Goal: Task Accomplishment & Management: Use online tool/utility

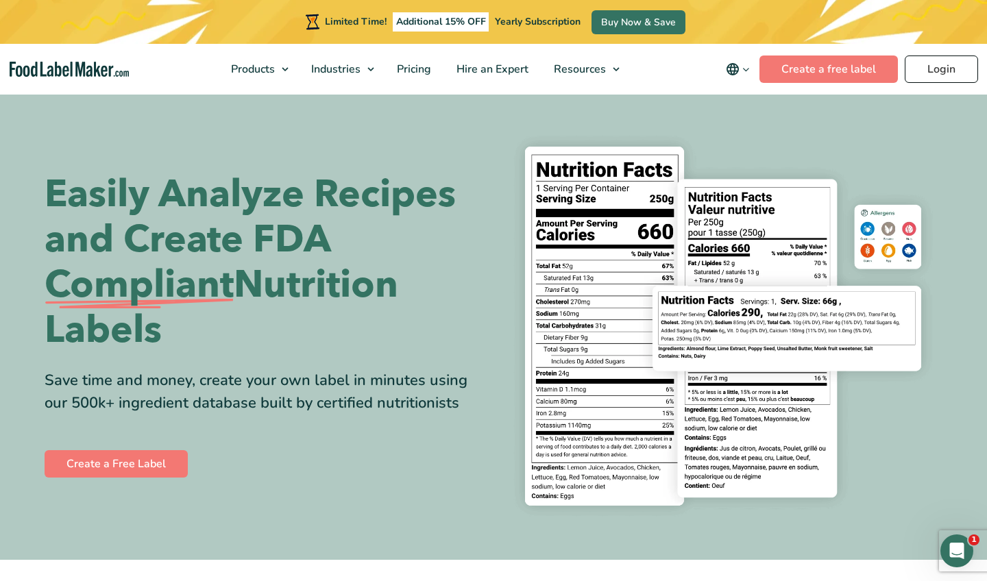
click at [945, 67] on link "Login" at bounding box center [940, 68] width 73 height 27
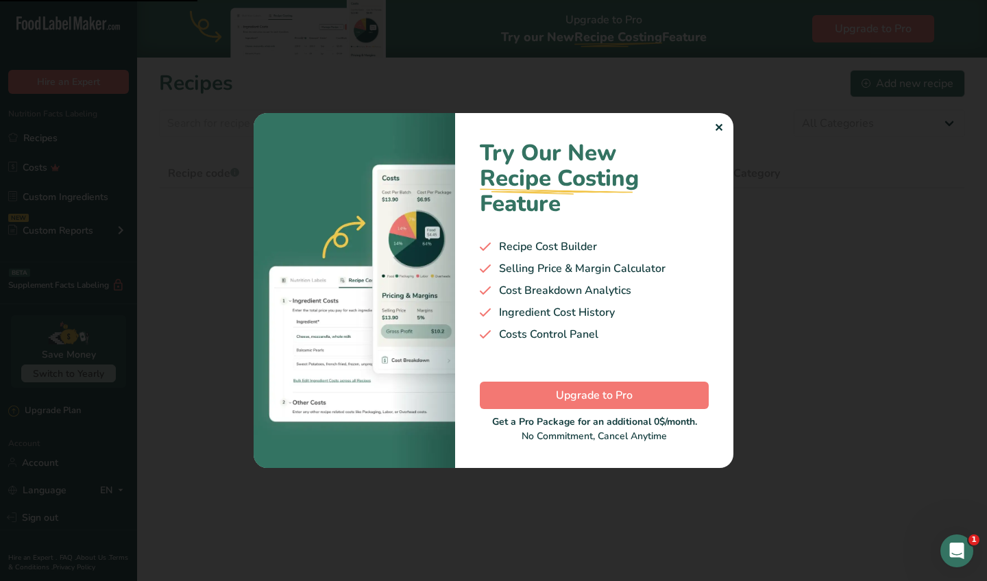
click at [719, 126] on div "✕" at bounding box center [718, 128] width 9 height 16
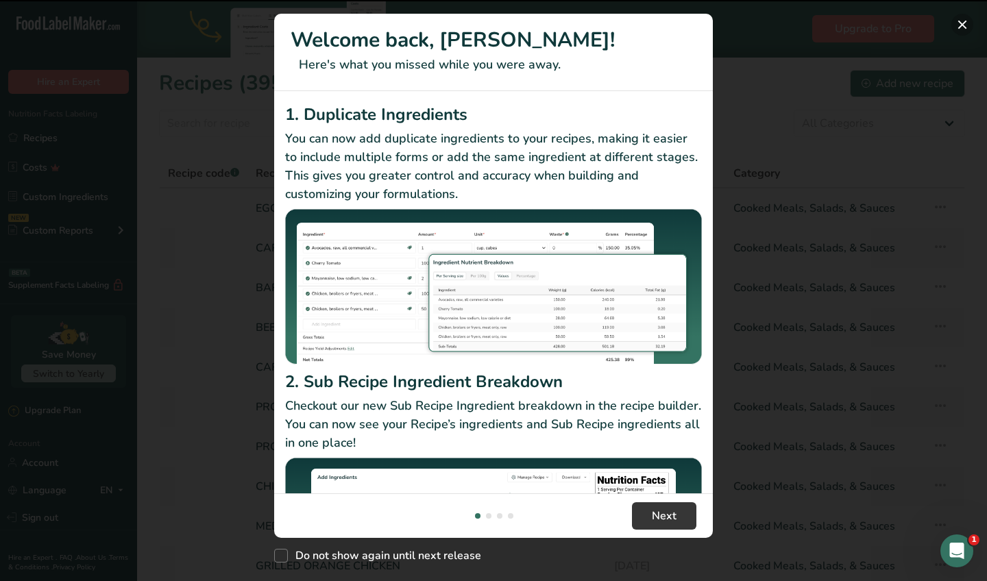
click at [967, 29] on button "New Features" at bounding box center [962, 25] width 22 height 22
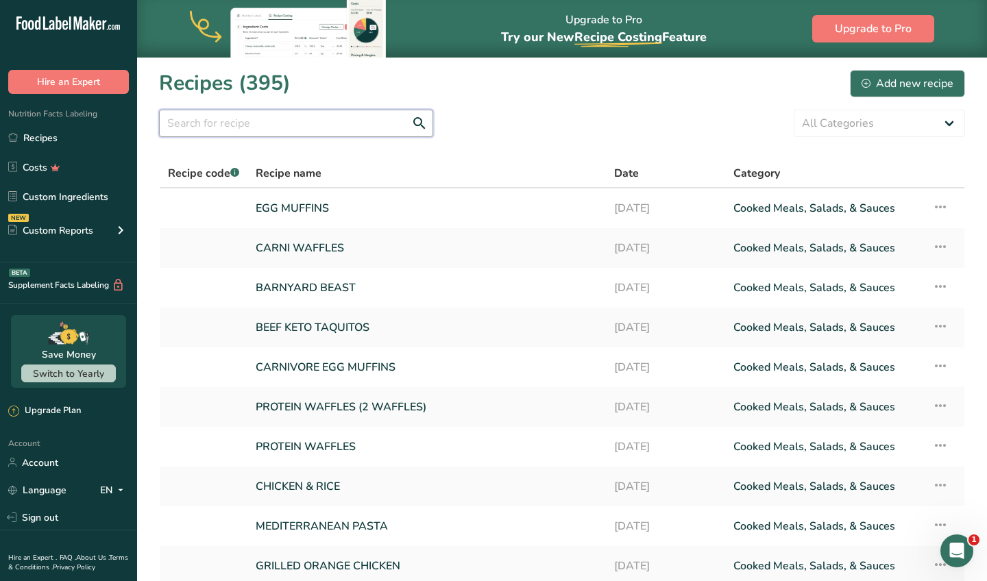
click at [317, 114] on input "text" at bounding box center [296, 123] width 274 height 27
type input "D"
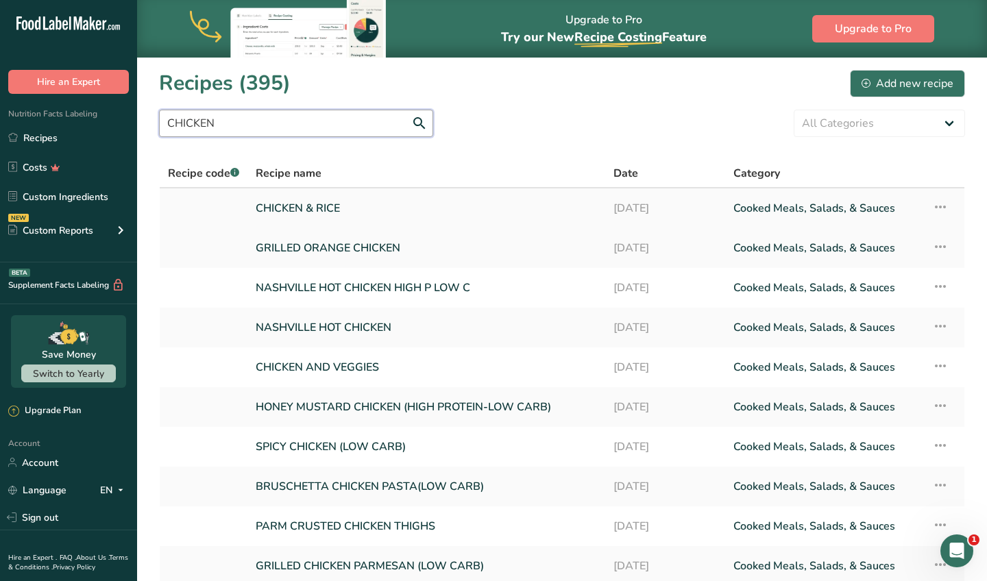
type input "CHICKEN"
click at [313, 203] on link "CHICKEN & RICE" at bounding box center [426, 208] width 341 height 29
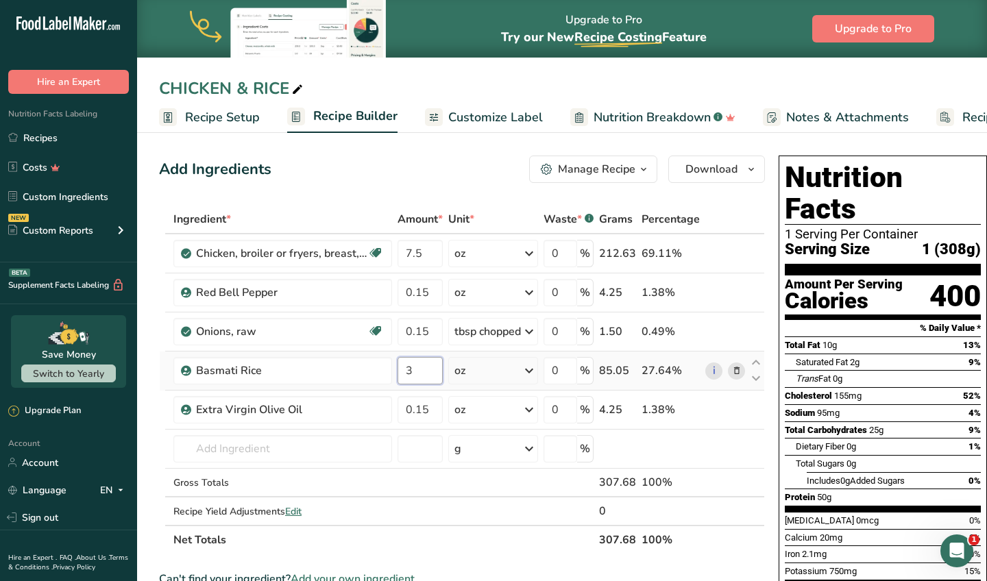
click at [430, 369] on input "3" at bounding box center [419, 370] width 45 height 27
type input "6"
click at [430, 192] on div "Add Ingredients Manage Recipe Delete Recipe Duplicate Recipe Scale Recipe Save …" at bounding box center [466, 583] width 614 height 867
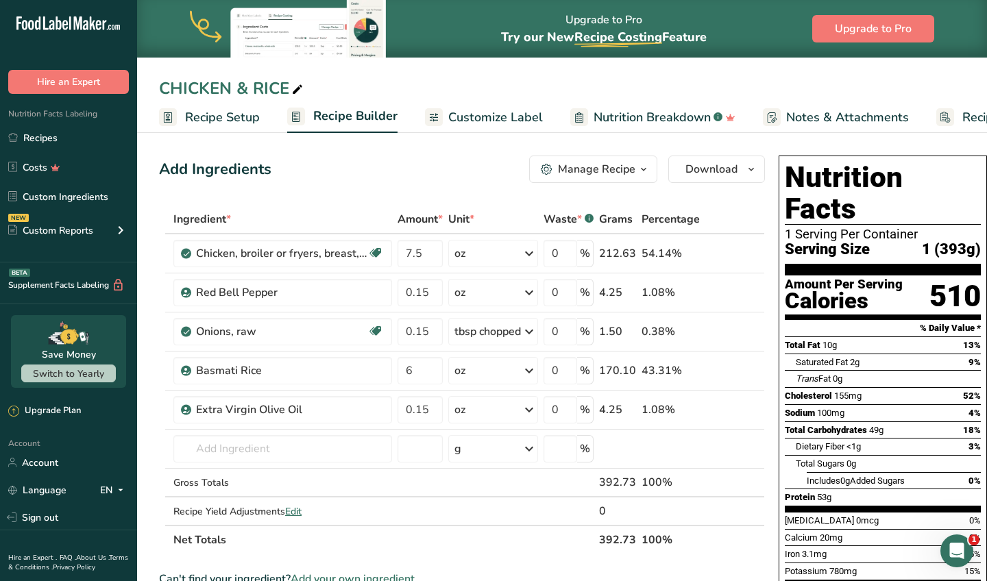
click at [514, 106] on link "Customize Label" at bounding box center [484, 117] width 118 height 31
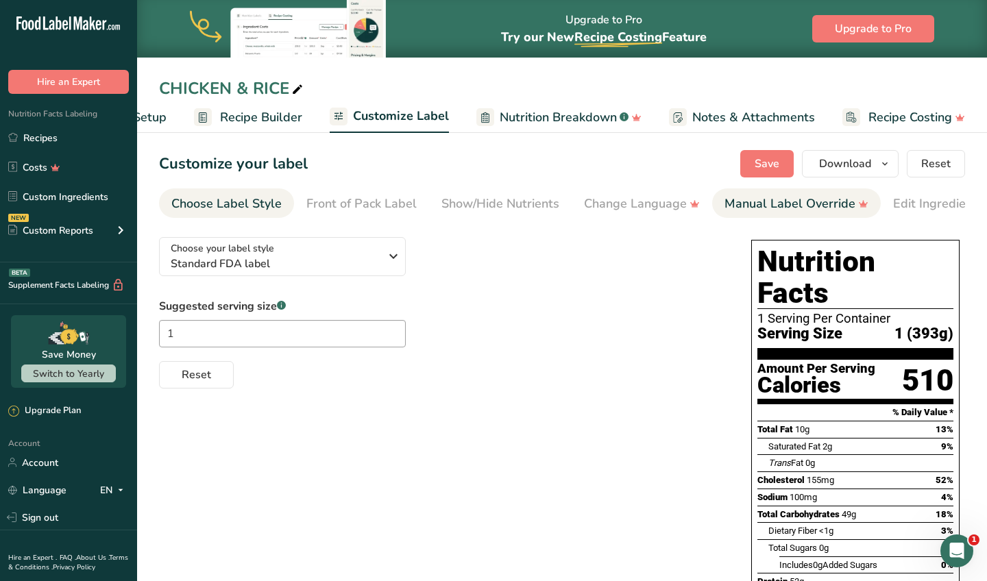
click at [816, 216] on link "Manual Label Override" at bounding box center [796, 203] width 144 height 31
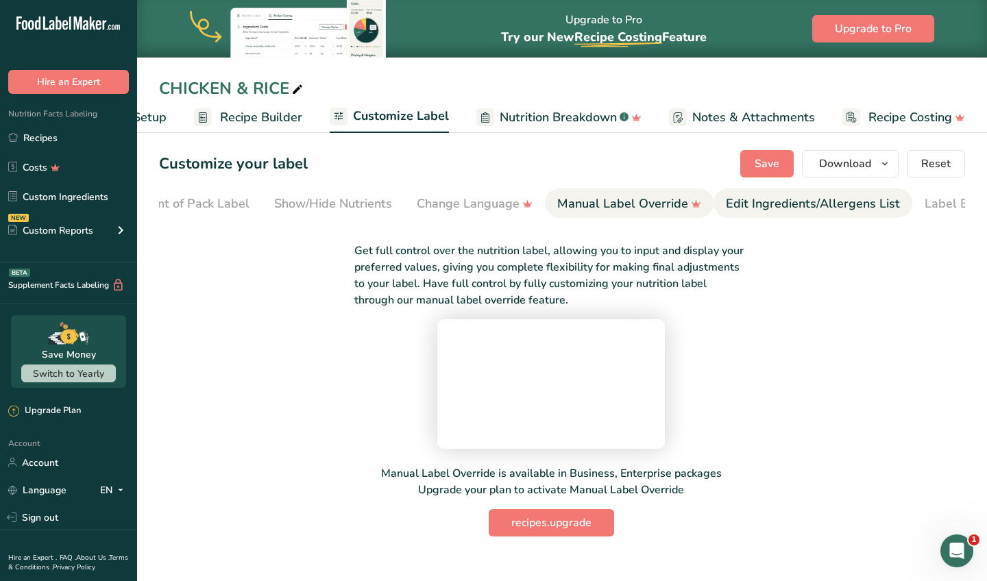
scroll to position [0, 223]
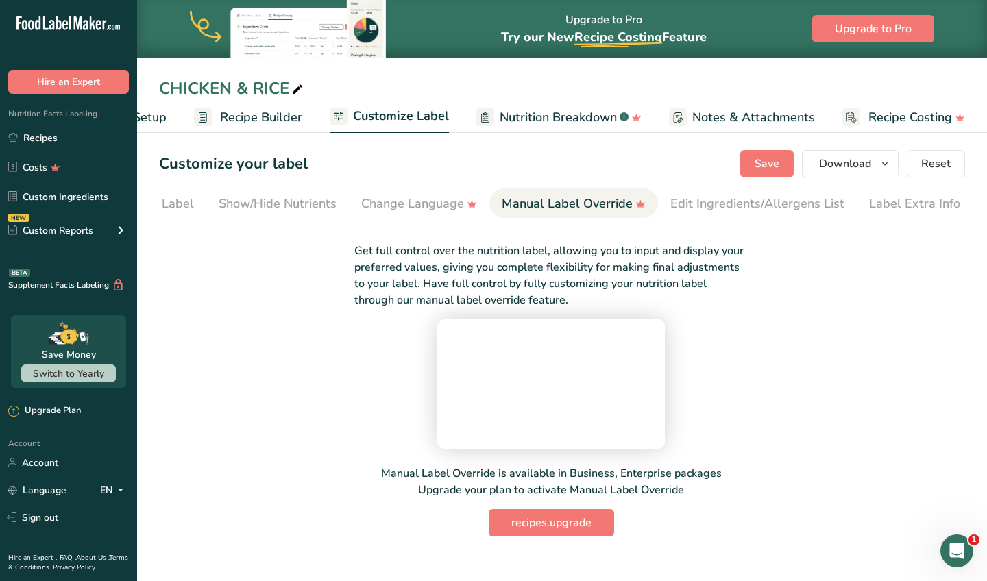
click at [850, 215] on nav "Choose Label Style Front of Pack Label Show/Hide Nutrients Change Language Manu…" at bounding box center [562, 202] width 806 height 29
click at [874, 211] on div "Label Extra Info" at bounding box center [914, 204] width 91 height 18
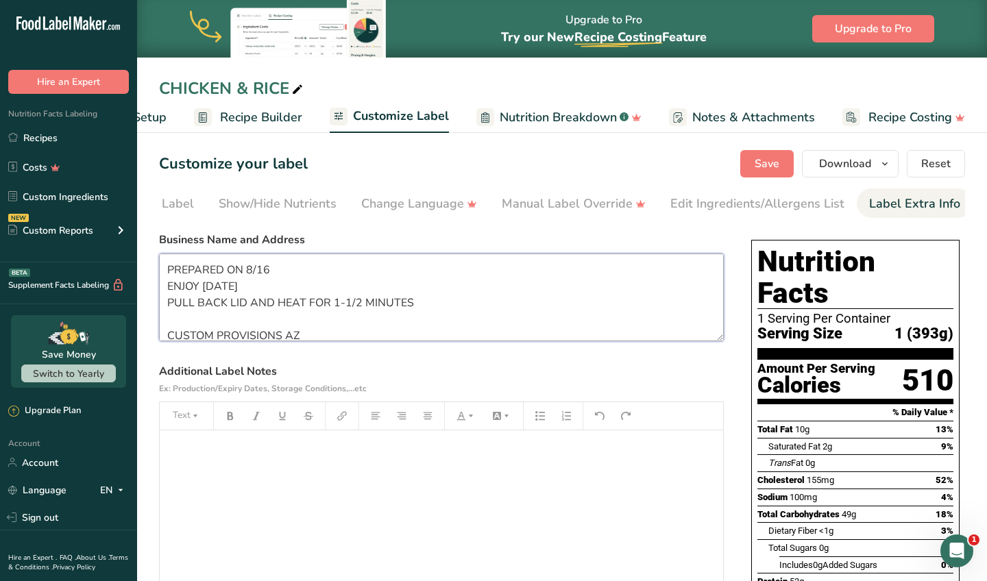
click at [275, 269] on textarea "PREPARED ON 8/16 ENJOY [DATE] PULL BACK LID AND HEAT FOR 1-1/2 MINUTES CUSTOM P…" at bounding box center [441, 298] width 565 height 88
type textarea "PREPARED ON 8/24 ENJOY [DATE] PULL BACK LID AND HEAT FOR 1-1/2 MINUTES CUSTOM P…"
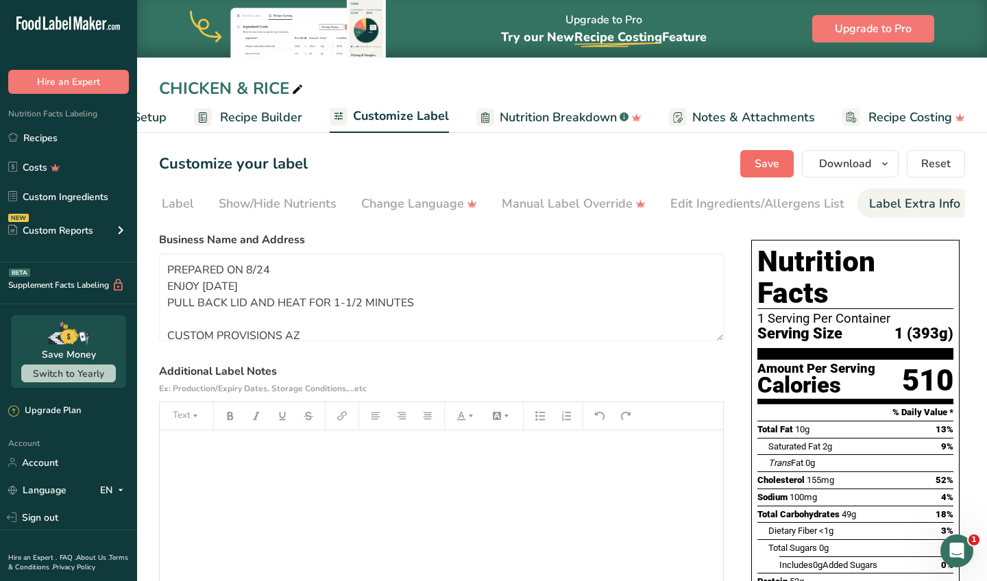
click at [742, 171] on button "Save" at bounding box center [766, 163] width 53 height 27
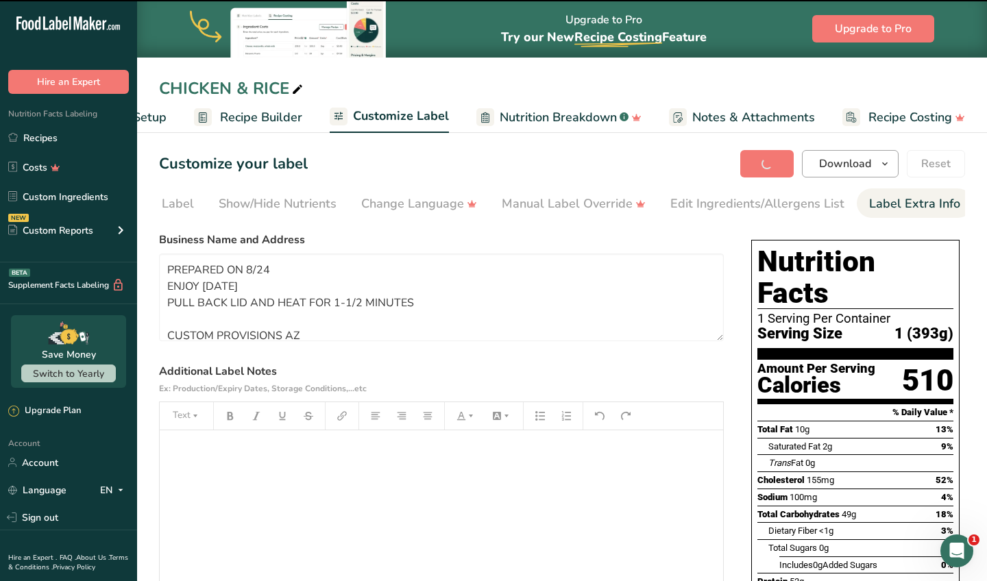
click at [829, 160] on span "Download" at bounding box center [845, 164] width 52 height 16
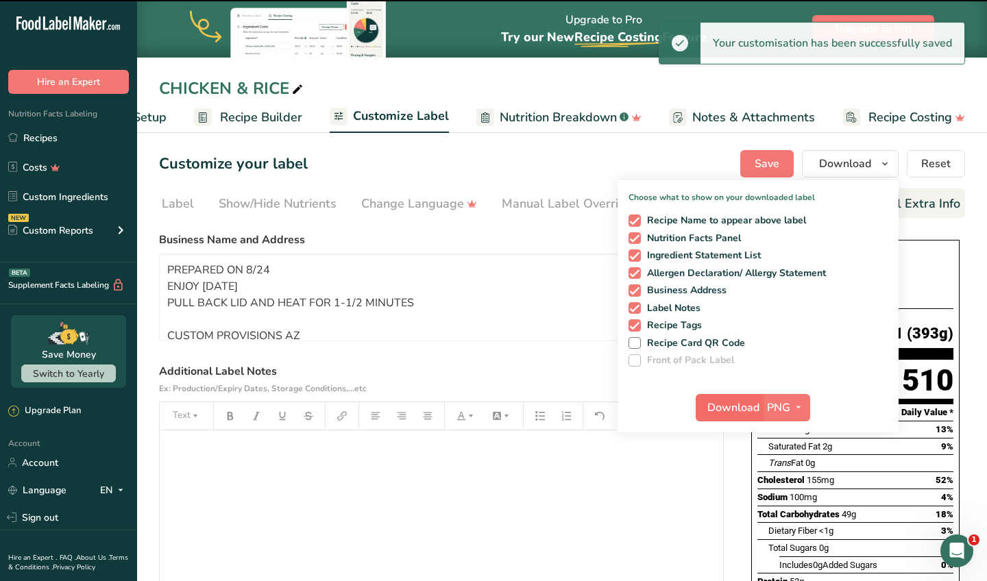
click at [703, 416] on button "Download" at bounding box center [728, 407] width 67 height 27
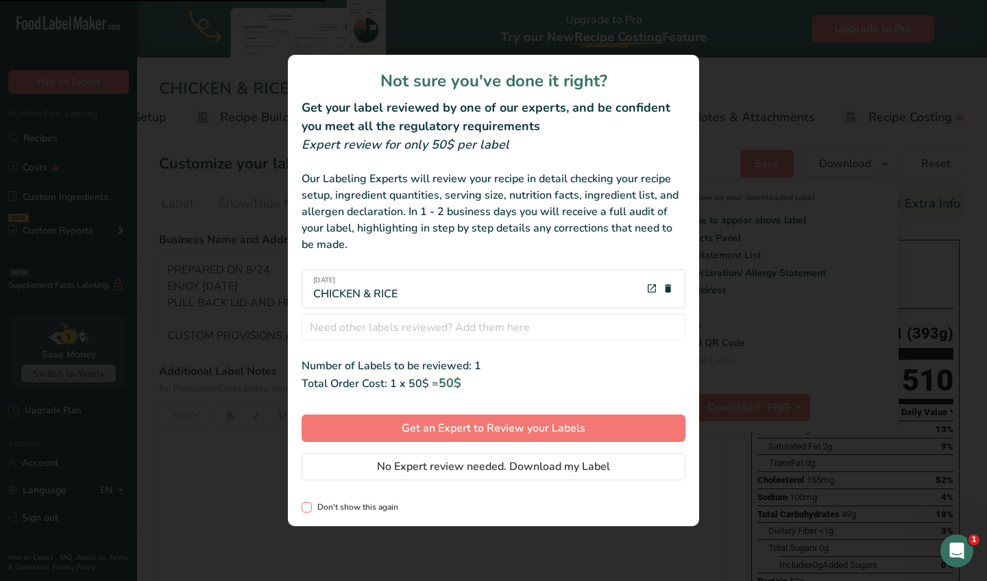
click at [310, 509] on span "review labels modal" at bounding box center [306, 507] width 10 height 10
click at [310, 509] on input "Don't show this again" at bounding box center [305, 507] width 9 height 9
checkbox input "true"
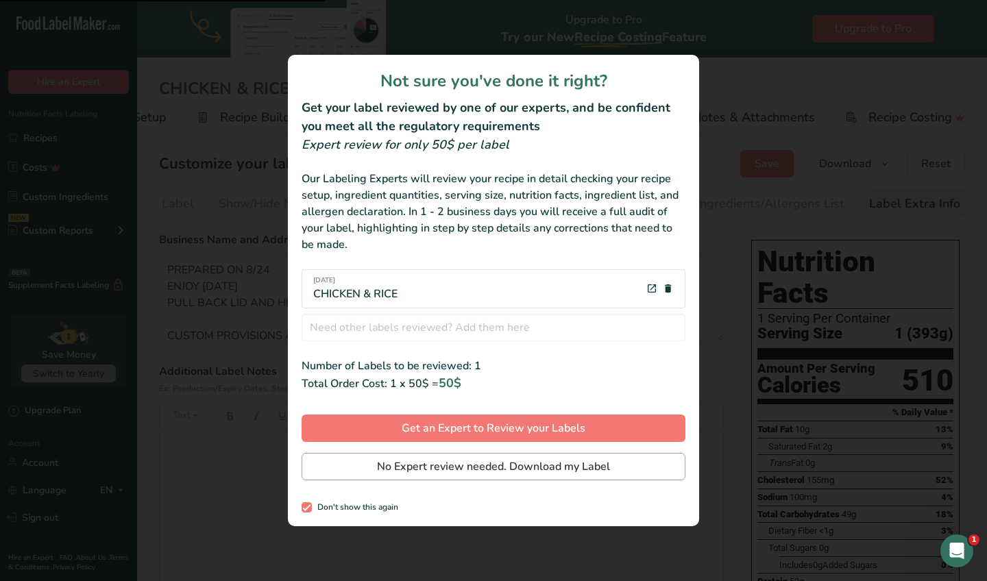
click at [538, 462] on span "No Expert review needed. Download my Label" at bounding box center [493, 466] width 233 height 16
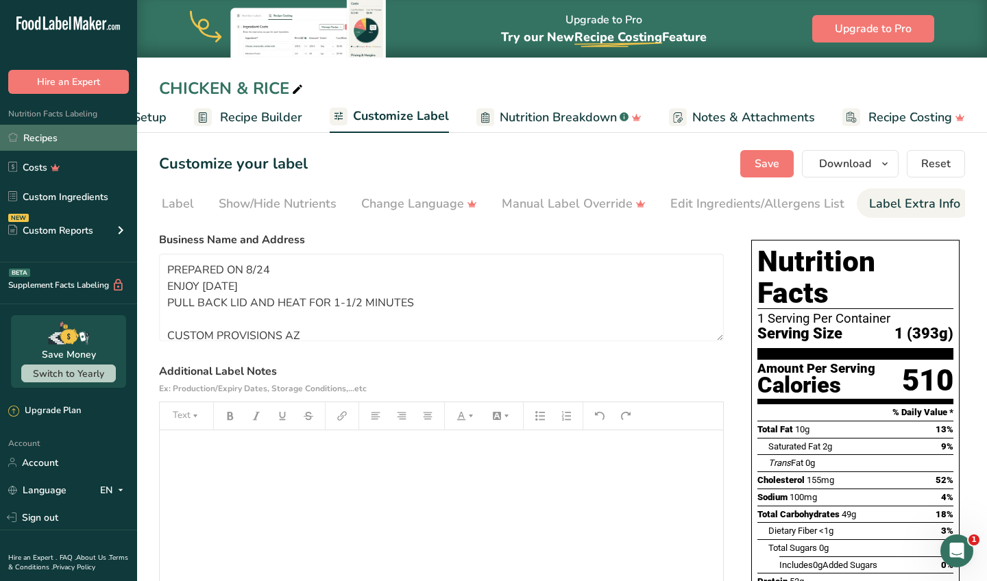
click at [75, 138] on link "Recipes" at bounding box center [68, 138] width 137 height 26
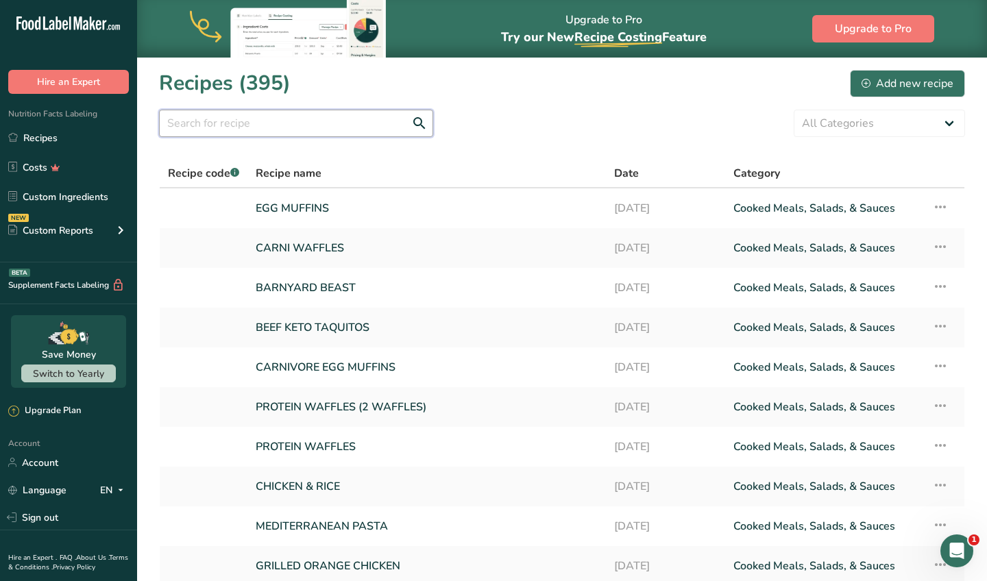
click at [382, 130] on input "text" at bounding box center [296, 123] width 274 height 27
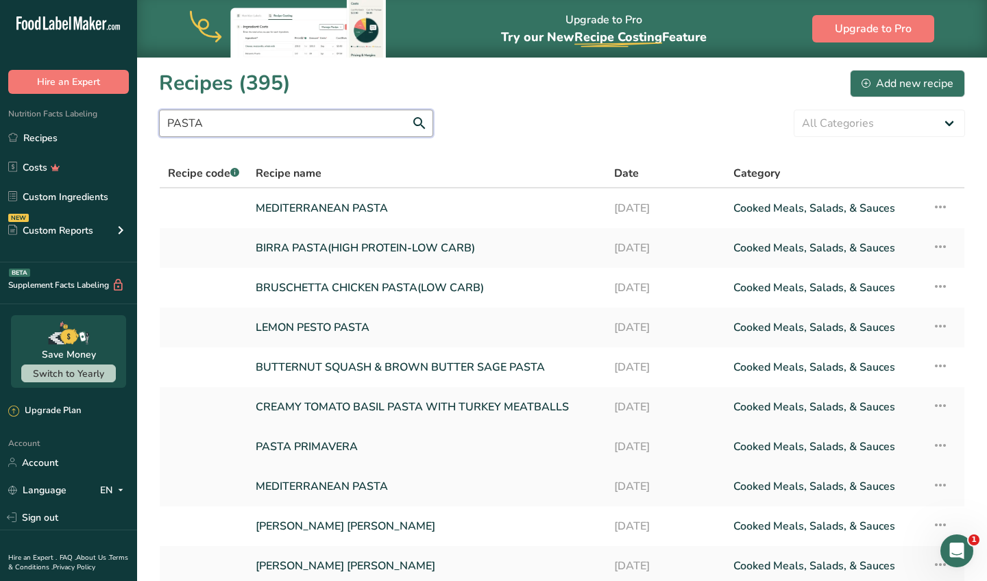
type input "PASTA"
click at [350, 445] on link "PASTA PRIMAVERA" at bounding box center [427, 446] width 342 height 29
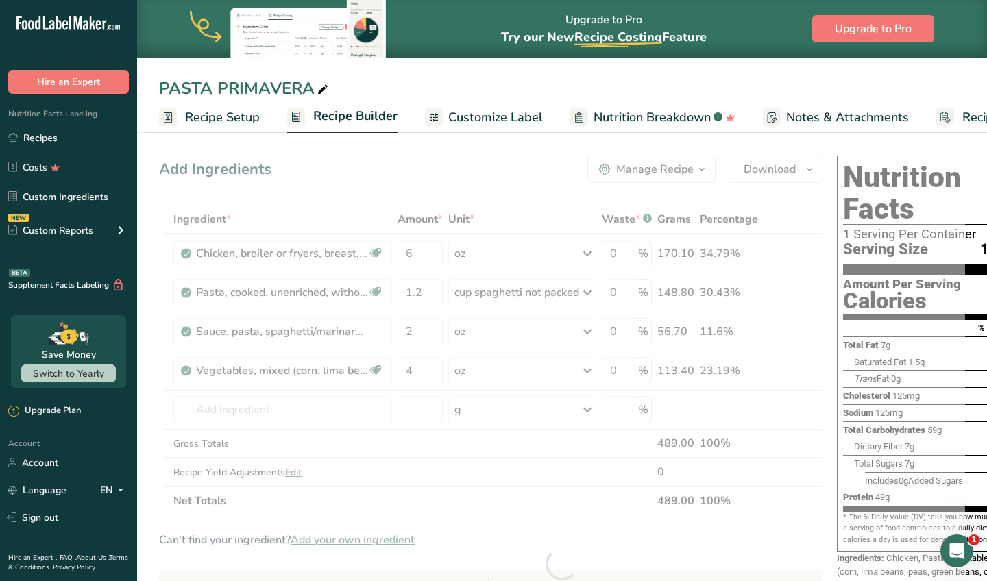
click at [496, 119] on span "Customize Label" at bounding box center [495, 117] width 95 height 18
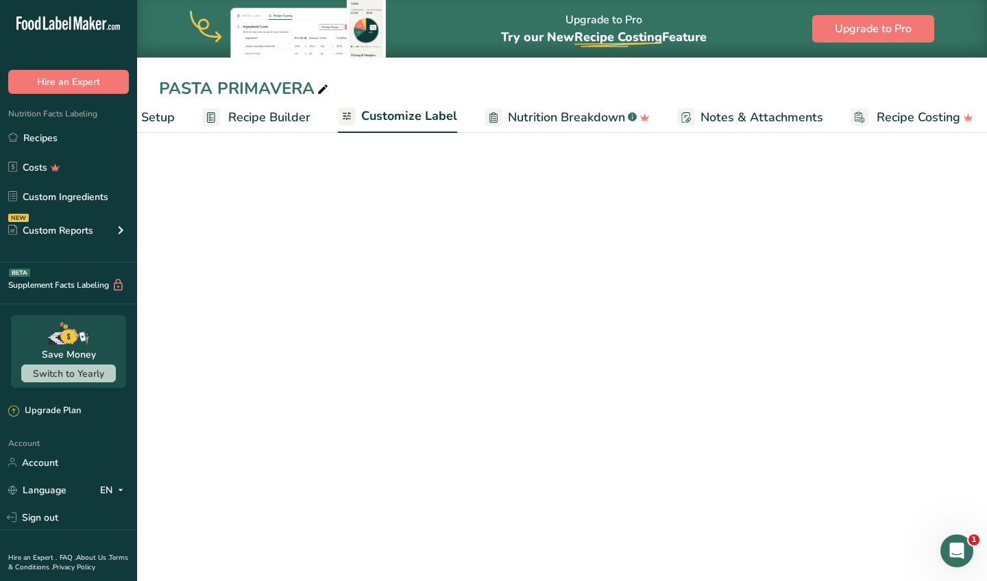
scroll to position [0, 93]
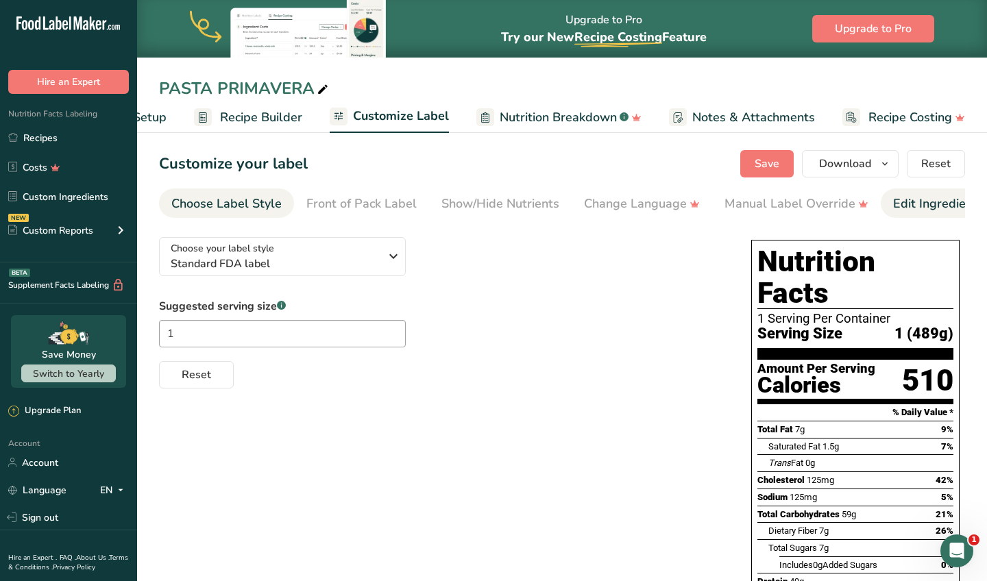
click at [919, 197] on div "Edit Ingredients/Allergens List" at bounding box center [980, 204] width 174 height 18
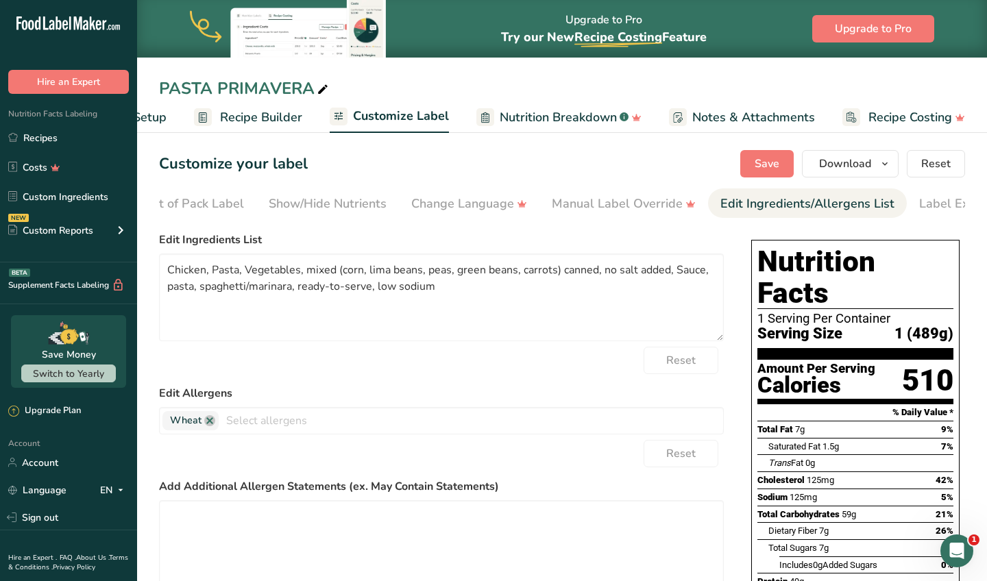
scroll to position [0, 223]
click at [921, 199] on div "Label Extra Info" at bounding box center [914, 204] width 91 height 18
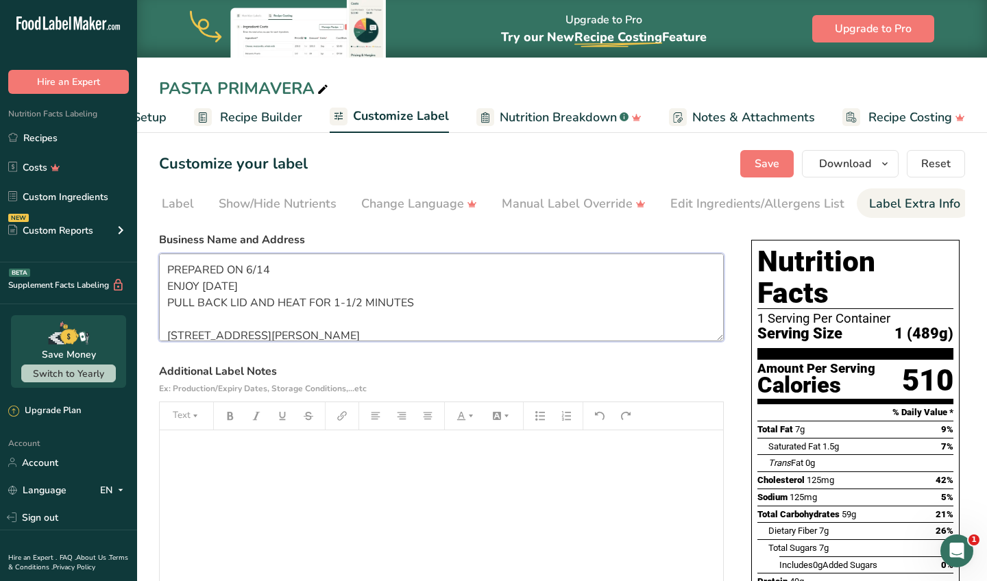
click at [284, 266] on textarea "PREPARED ON 6/14 ENJOY [DATE] PULL BACK LID AND HEAT FOR 1-1/2 MINUTES [STREET_…" at bounding box center [441, 298] width 565 height 88
type textarea "PREPARED ON 8/24 ENJOY [DATE] PULL BACK LID AND HEAT FOR 1-1/2 MINUTES [STREET_…"
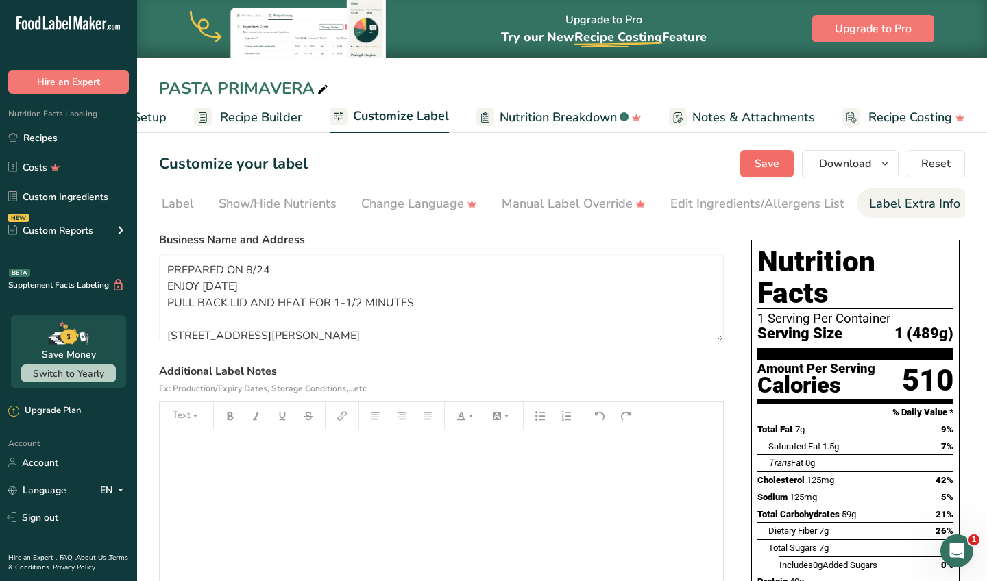
click at [766, 156] on span "Save" at bounding box center [766, 164] width 25 height 16
click at [833, 160] on span "Download" at bounding box center [845, 164] width 52 height 16
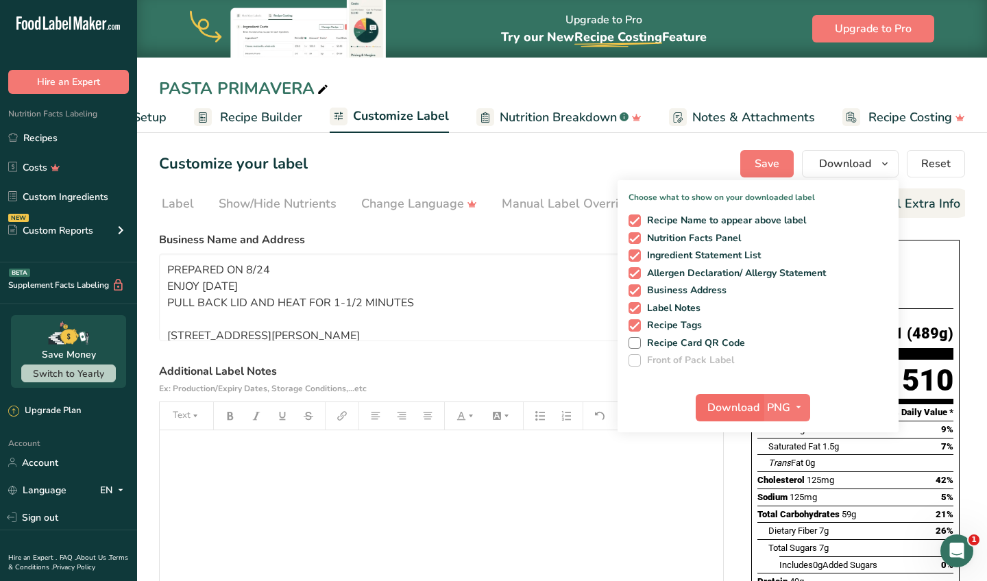
click at [727, 403] on span "Download" at bounding box center [733, 407] width 52 height 16
click at [49, 132] on link "Recipes" at bounding box center [68, 138] width 137 height 26
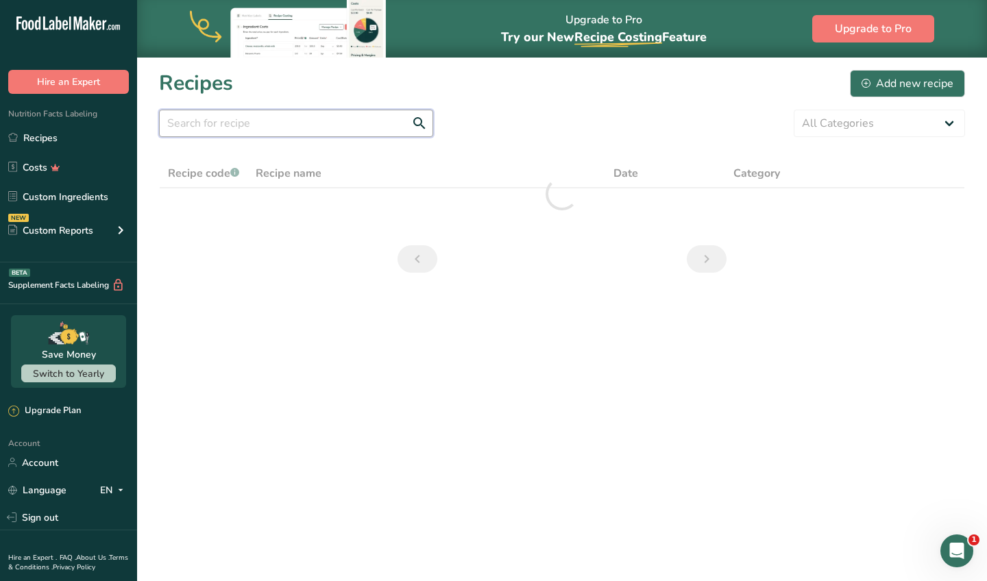
click at [340, 123] on input "text" at bounding box center [296, 123] width 274 height 27
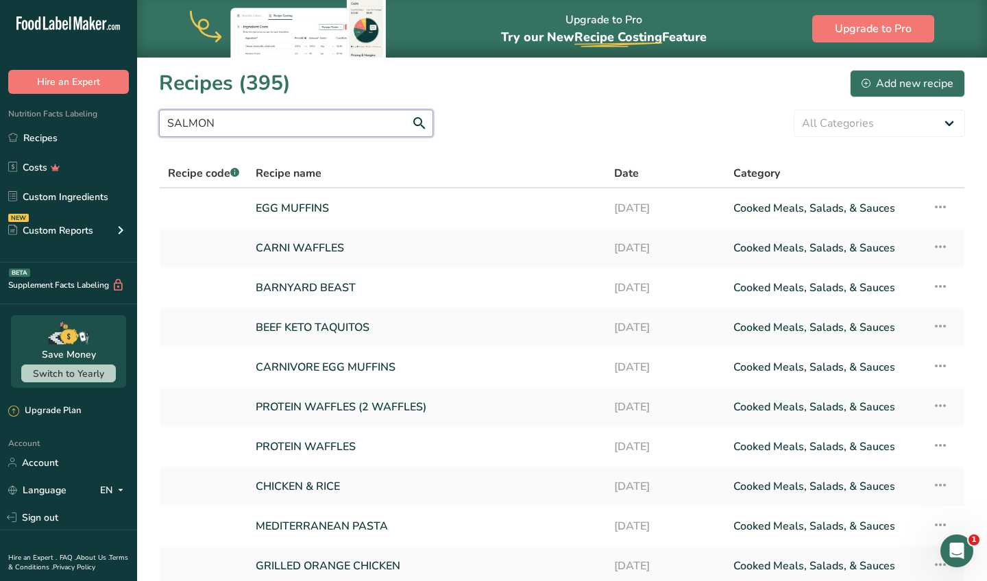
type input "SALMON"
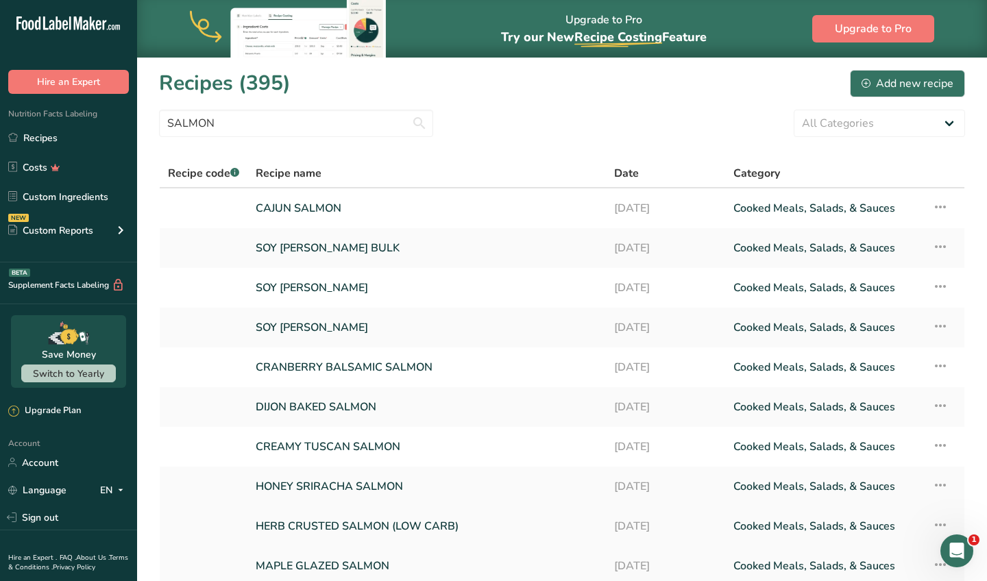
click at [327, 523] on link "HERB CRUSTED SALMON (LOW CARB)" at bounding box center [427, 526] width 342 height 29
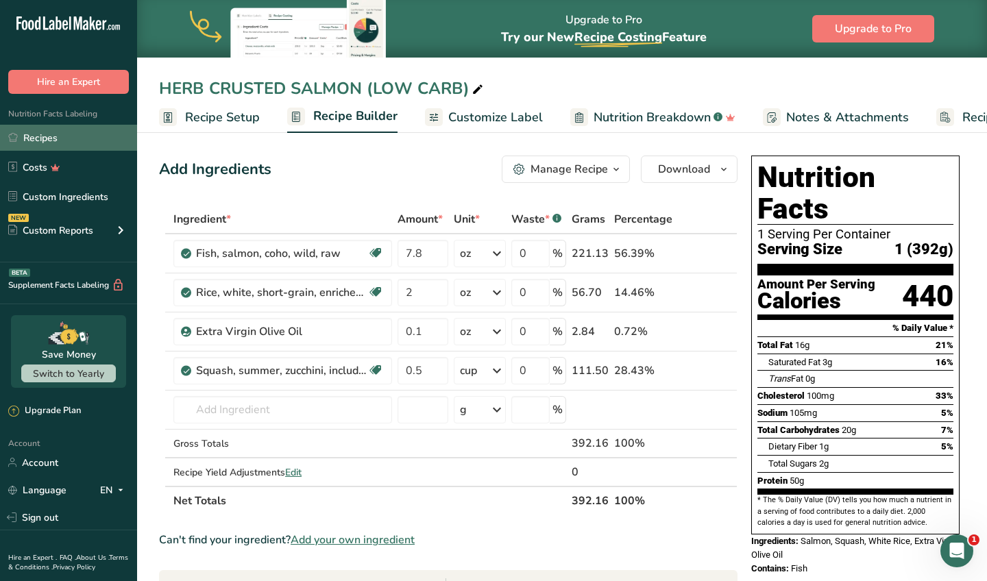
click at [80, 145] on link "Recipes" at bounding box center [68, 138] width 137 height 26
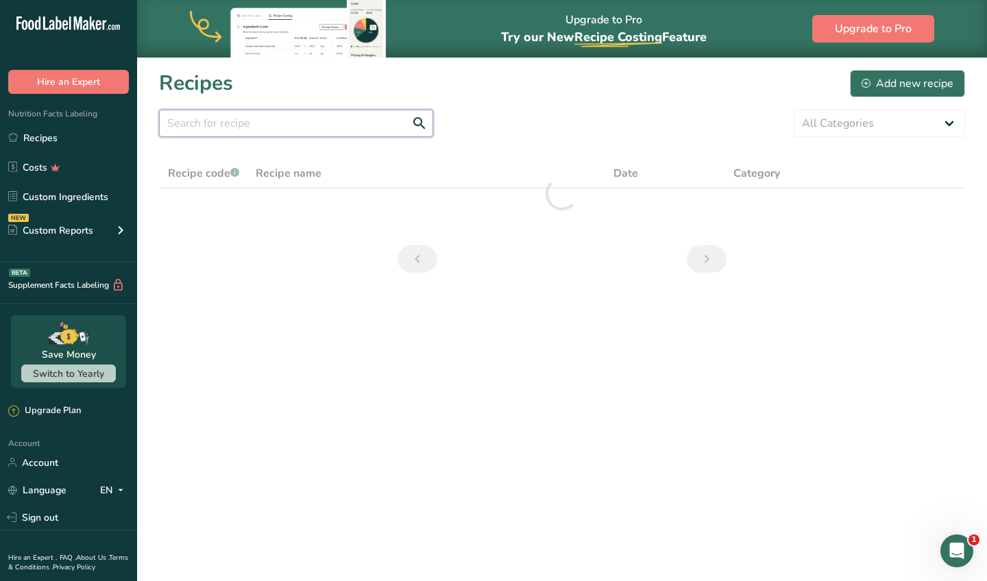
click at [291, 119] on input "text" at bounding box center [296, 123] width 274 height 27
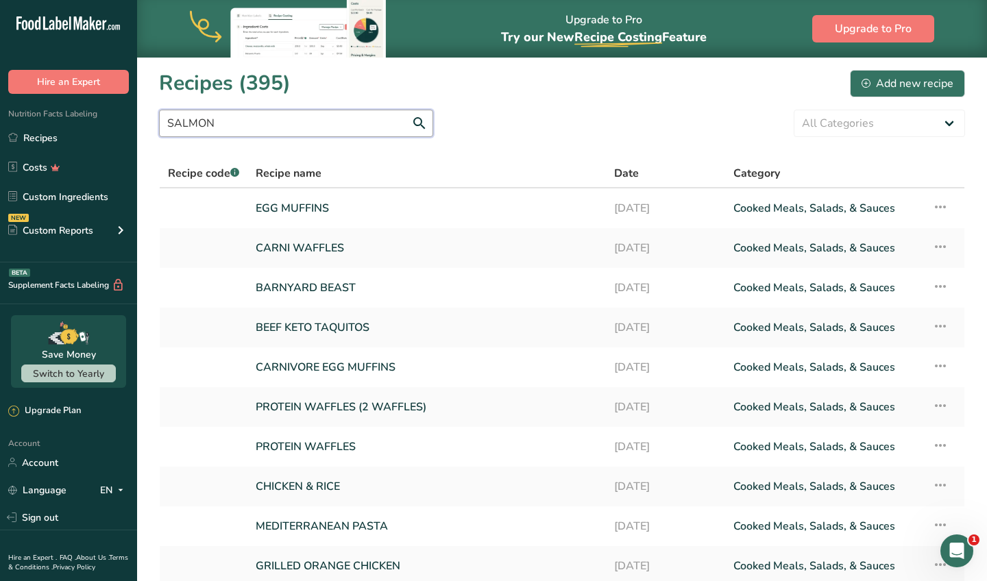
type input "SALMON"
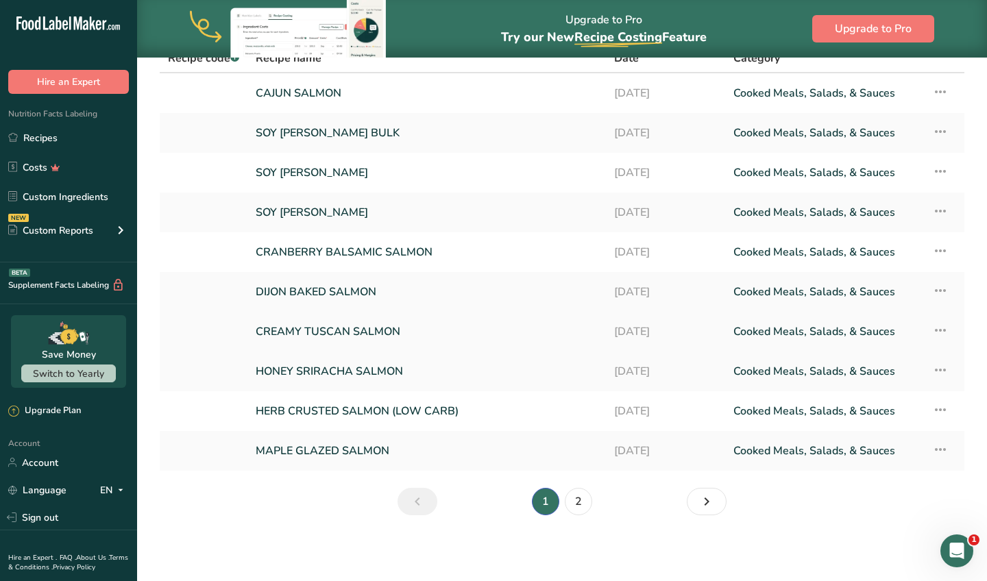
scroll to position [115, 0]
click at [576, 506] on link "2" at bounding box center [578, 501] width 27 height 27
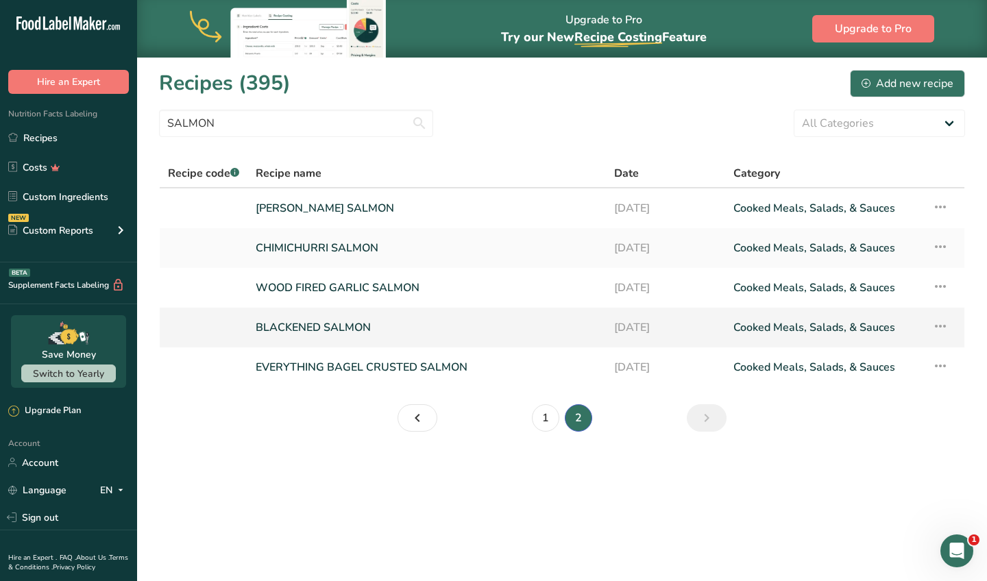
click at [384, 331] on link "BLACKENED SALMON" at bounding box center [427, 327] width 342 height 29
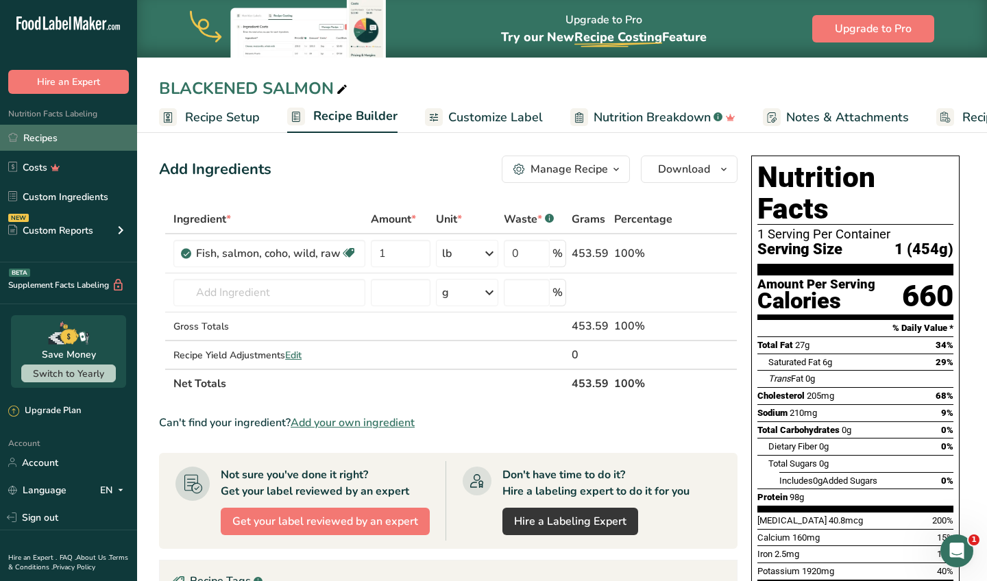
click at [71, 133] on link "Recipes" at bounding box center [68, 138] width 137 height 26
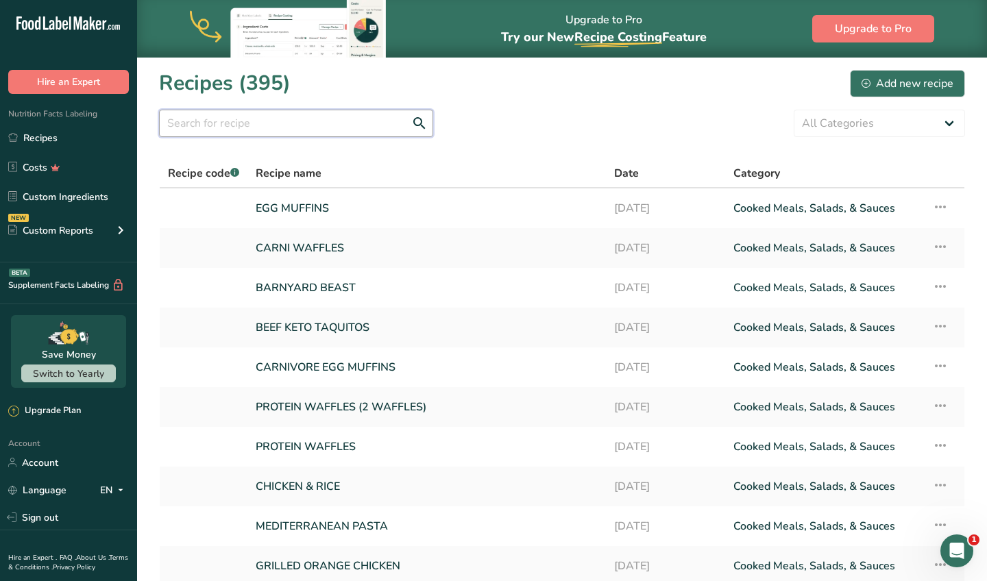
click at [188, 127] on input "text" at bounding box center [296, 123] width 274 height 27
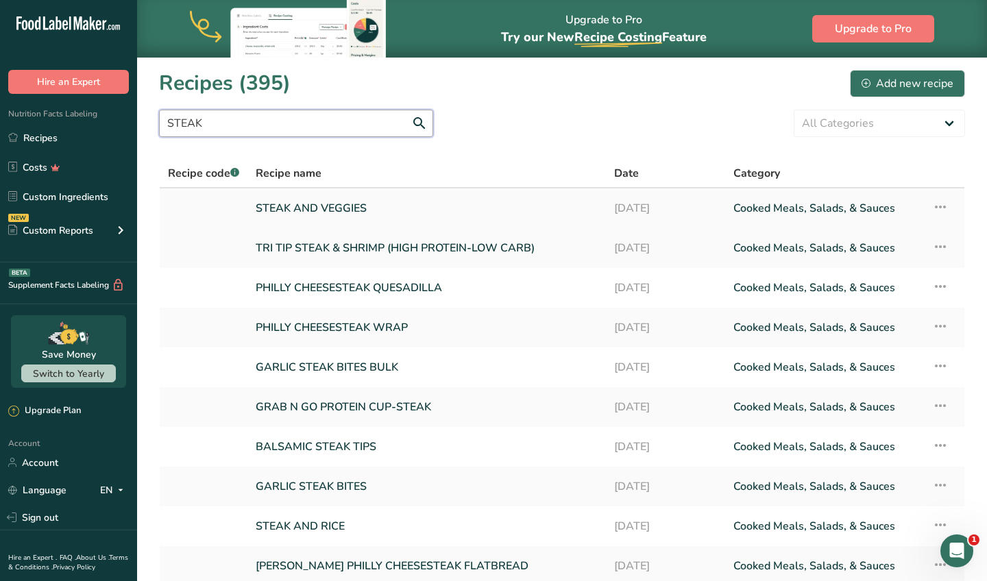
type input "STEAK"
click at [340, 211] on link "STEAK AND VEGGIES" at bounding box center [427, 208] width 342 height 29
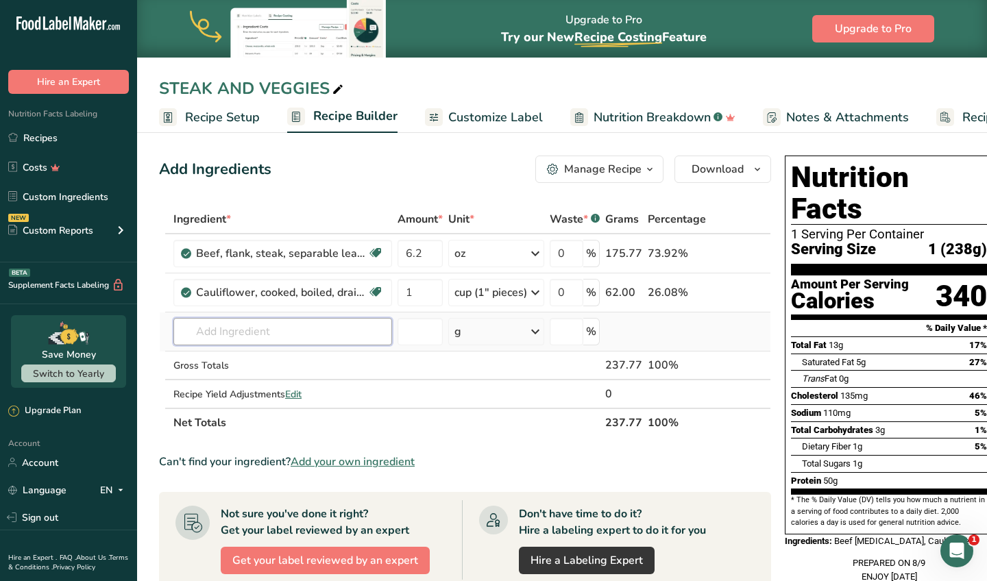
click at [275, 325] on input "text" at bounding box center [282, 331] width 219 height 27
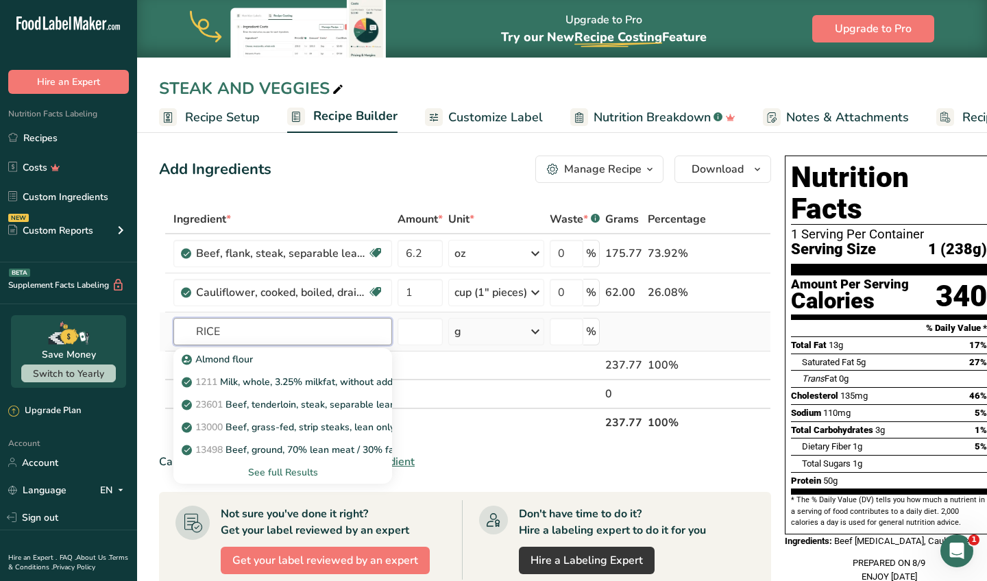
click at [277, 335] on input "RICE" at bounding box center [282, 331] width 219 height 27
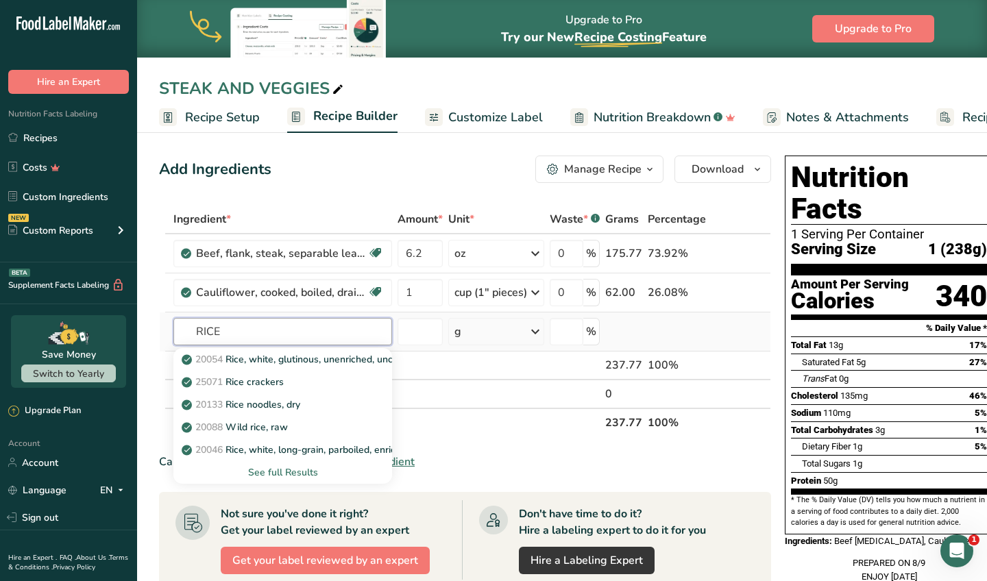
click at [277, 335] on input "RICE" at bounding box center [282, 331] width 219 height 27
type input "RICE"
click at [285, 353] on p "20054 Rice, white, glutinous, unenriched, uncooked" at bounding box center [301, 359] width 235 height 14
type input "Rice, white, glutinous, unenriched, uncooked"
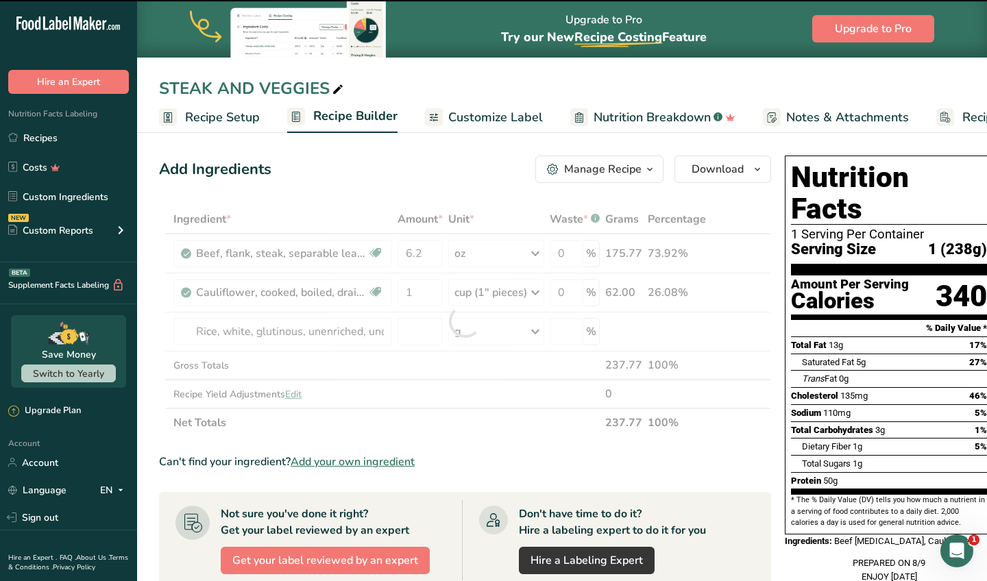
type input "0"
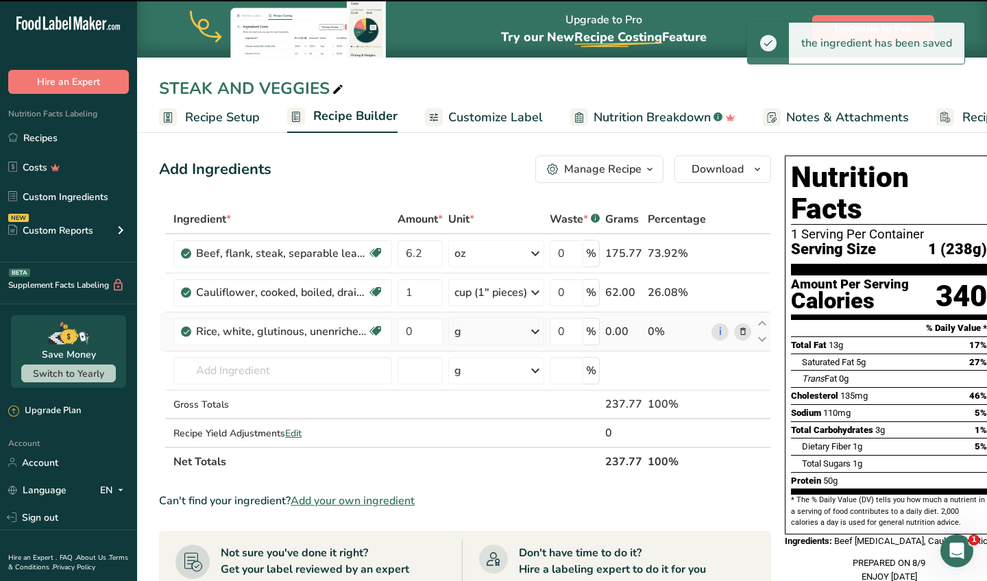
click at [506, 330] on div "g" at bounding box center [496, 331] width 96 height 27
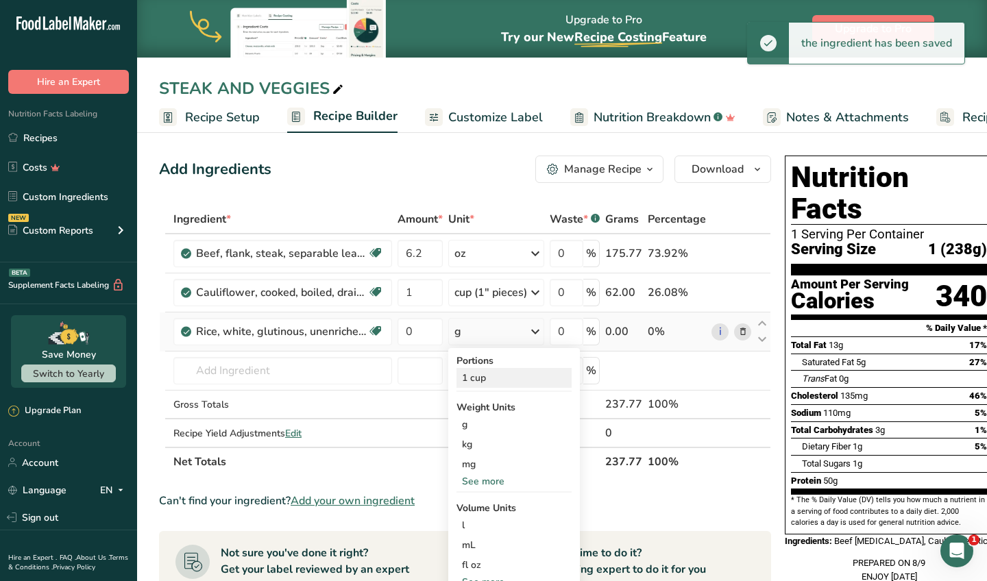
click at [499, 372] on div "1 cup" at bounding box center [513, 378] width 115 height 20
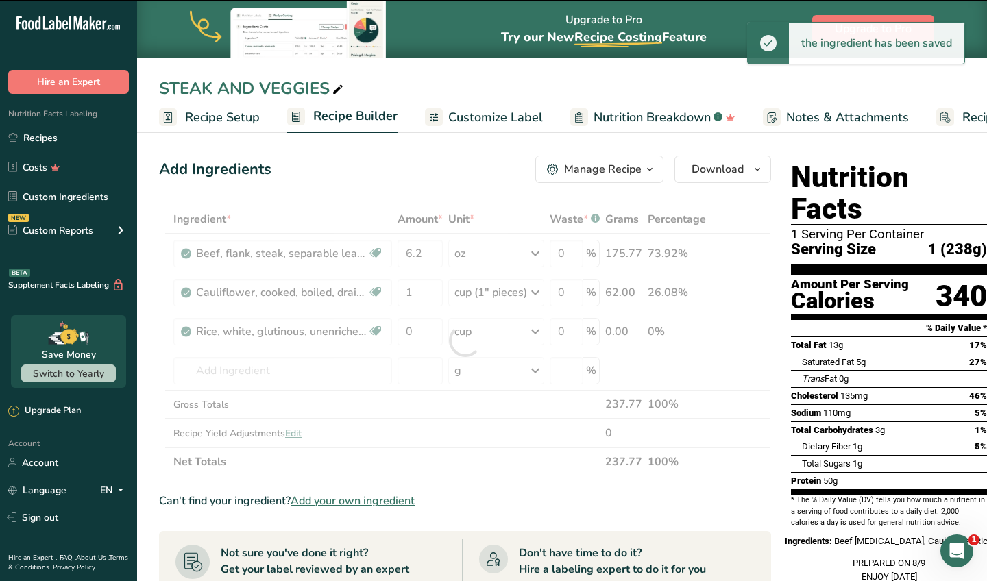
click at [434, 332] on div at bounding box center [465, 340] width 612 height 271
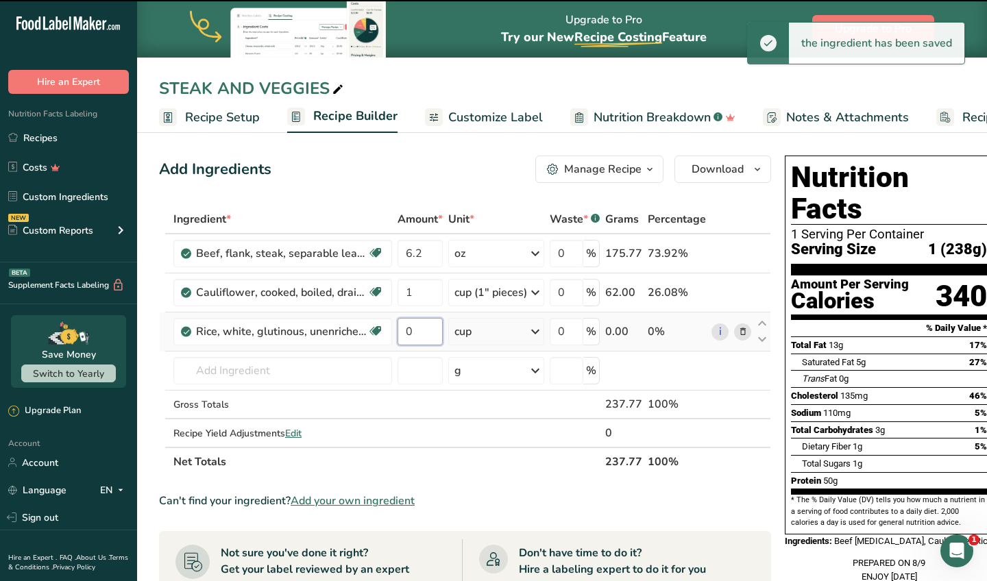
click at [434, 334] on input "0" at bounding box center [419, 331] width 45 height 27
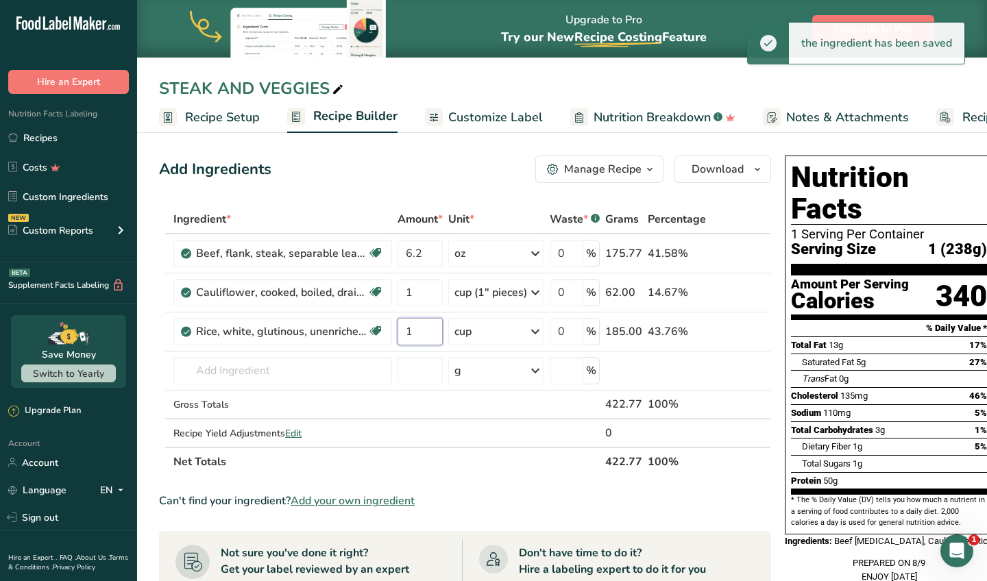
type input "1"
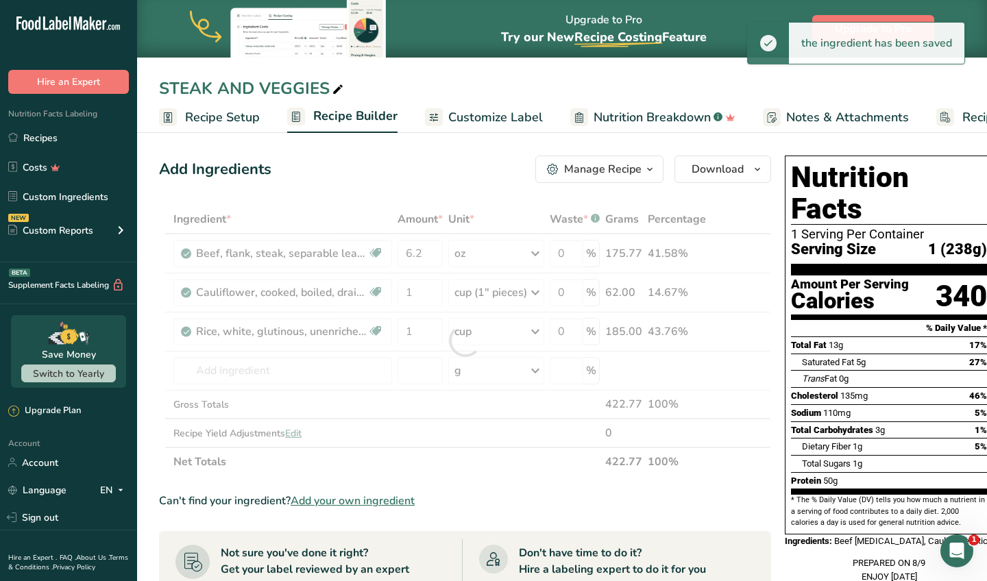
click at [509, 196] on div "Add Ingredients Manage Recipe Delete Recipe Duplicate Recipe Scale Recipe Save …" at bounding box center [469, 544] width 620 height 789
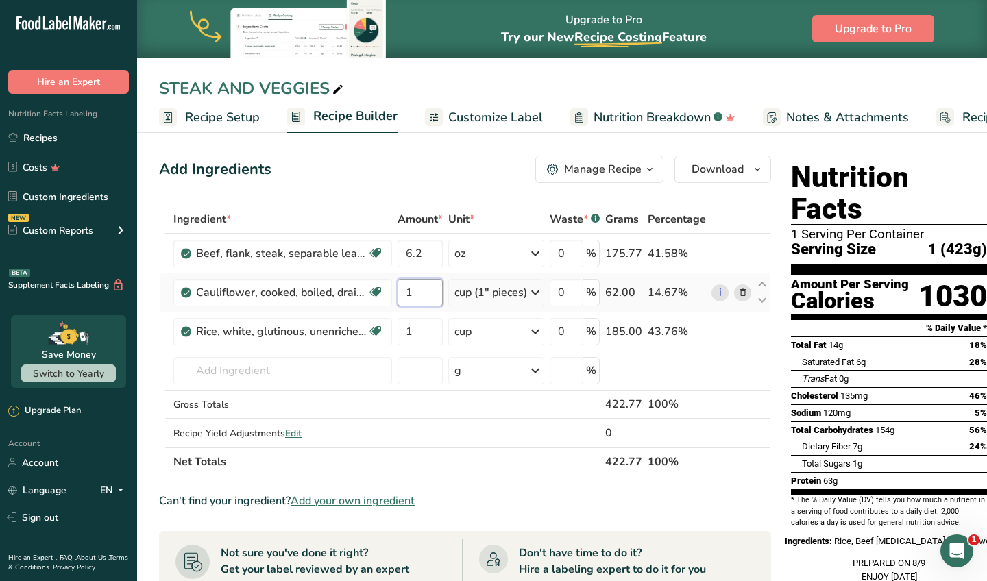
click at [422, 288] on input "1" at bounding box center [419, 292] width 45 height 27
type input "1"
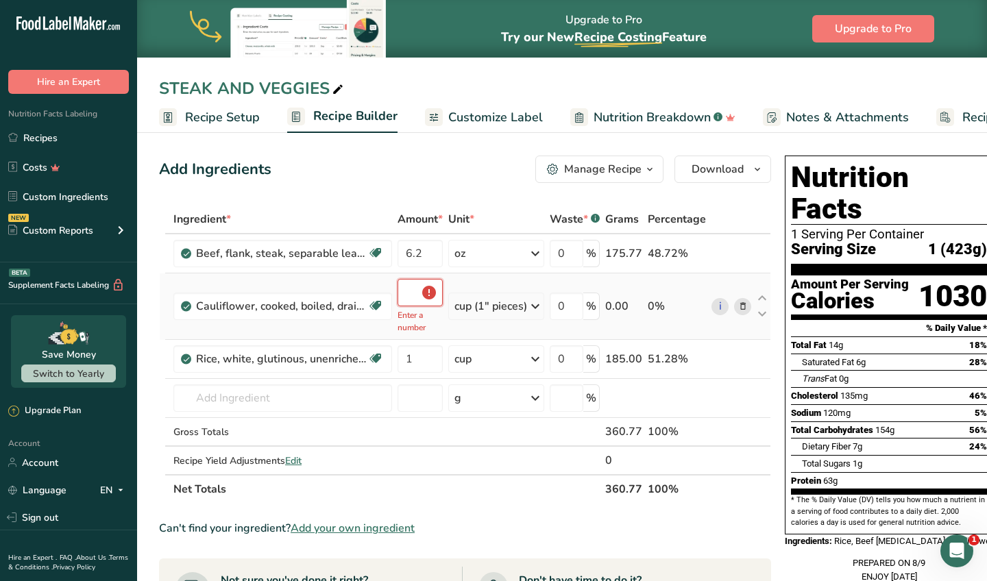
type input "1"
type input "0.5"
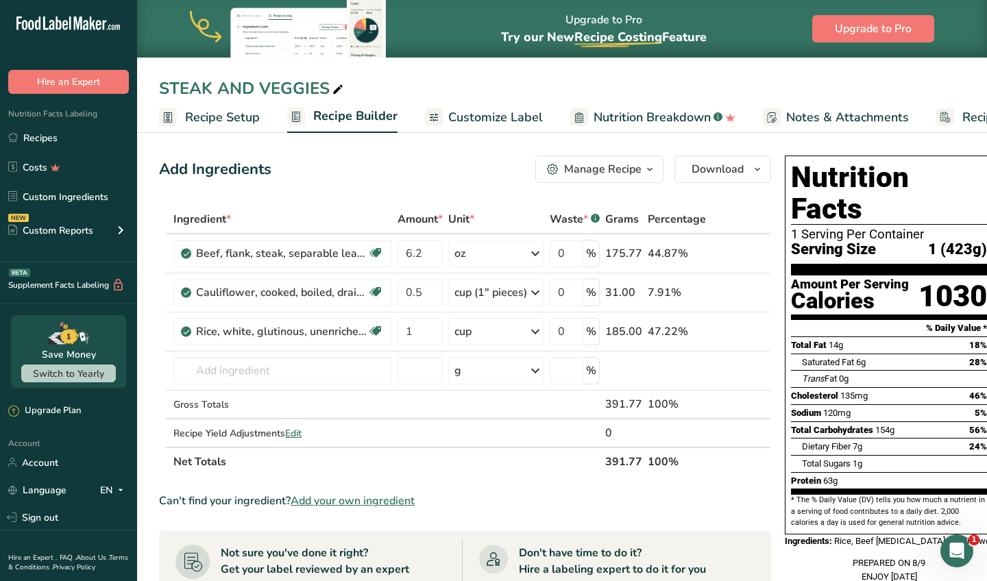
click at [423, 175] on div "Add Ingredients Manage Recipe Delete Recipe Duplicate Recipe Scale Recipe Save …" at bounding box center [465, 169] width 612 height 27
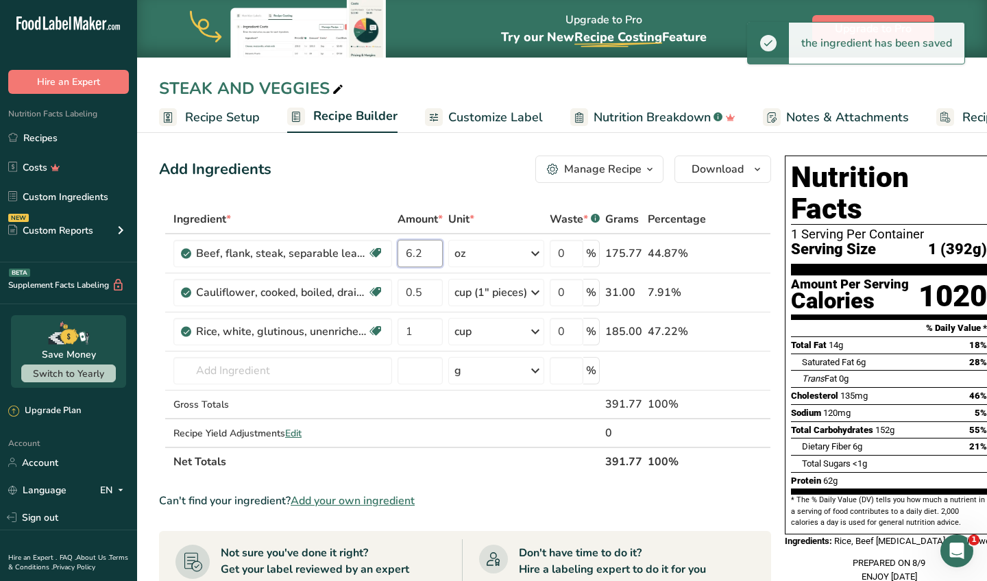
click at [425, 251] on input "6.2" at bounding box center [419, 253] width 45 height 27
type input "5"
click at [413, 156] on div "Add Ingredients Manage Recipe Delete Recipe Duplicate Recipe Scale Recipe Save …" at bounding box center [469, 544] width 620 height 789
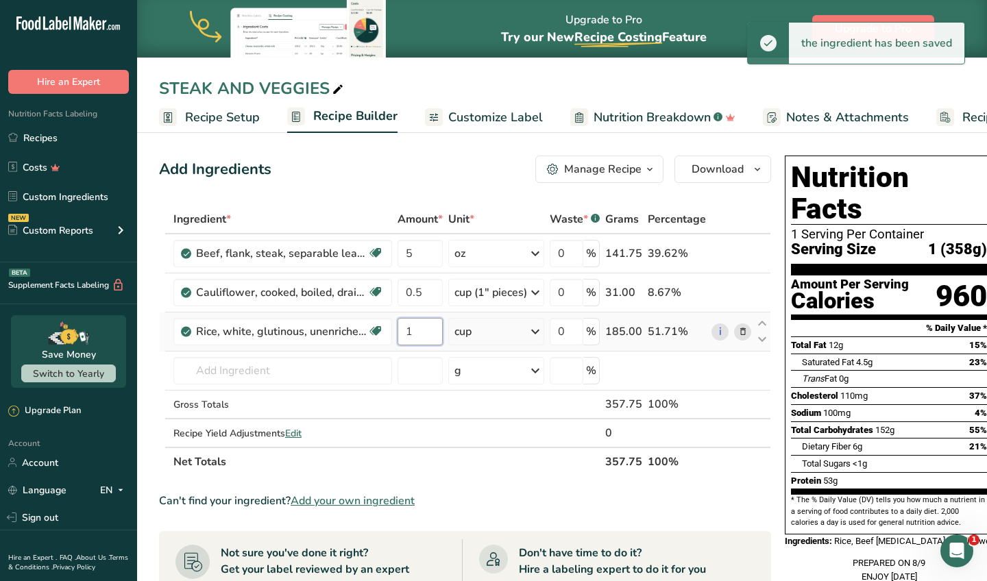
click at [422, 337] on input "1" at bounding box center [419, 331] width 45 height 27
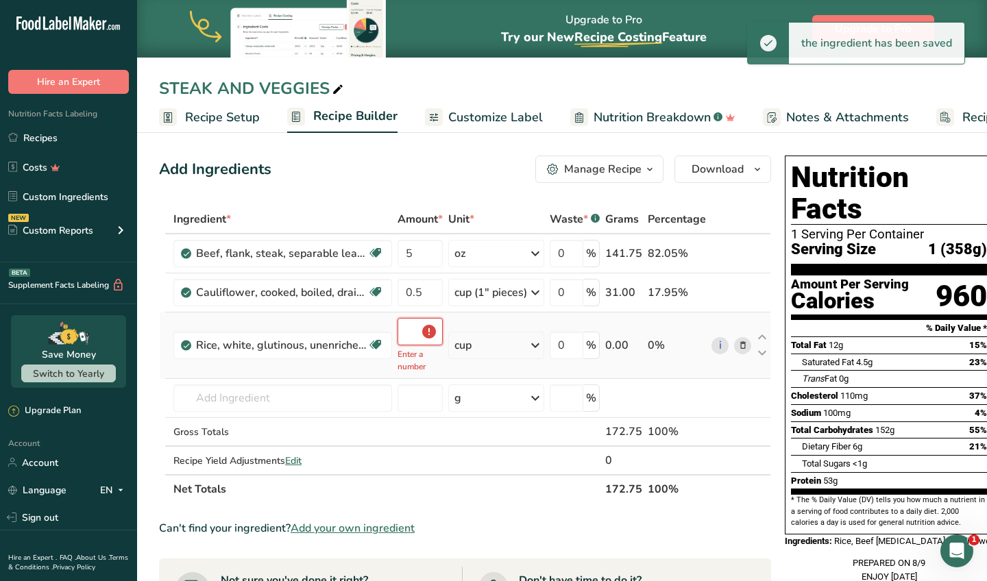
type input "0.5"
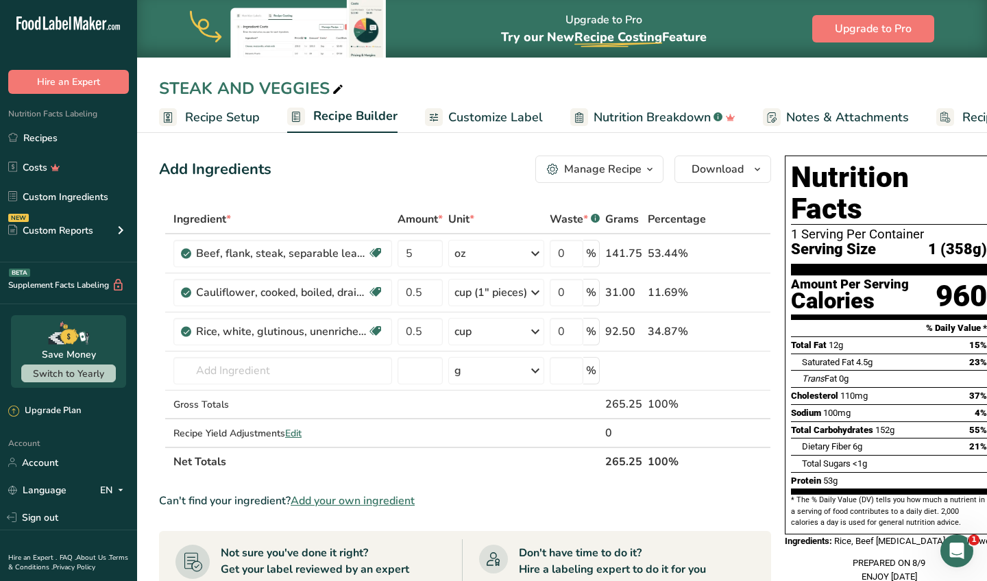
click at [458, 195] on div "Add Ingredients Manage Recipe Delete Recipe Duplicate Recipe Scale Recipe Save …" at bounding box center [469, 544] width 620 height 789
click at [436, 326] on input "0.5" at bounding box center [419, 331] width 45 height 27
type input "0.45"
click at [458, 166] on div "Add Ingredients Manage Recipe Delete Recipe Duplicate Recipe Scale Recipe Save …" at bounding box center [465, 169] width 612 height 27
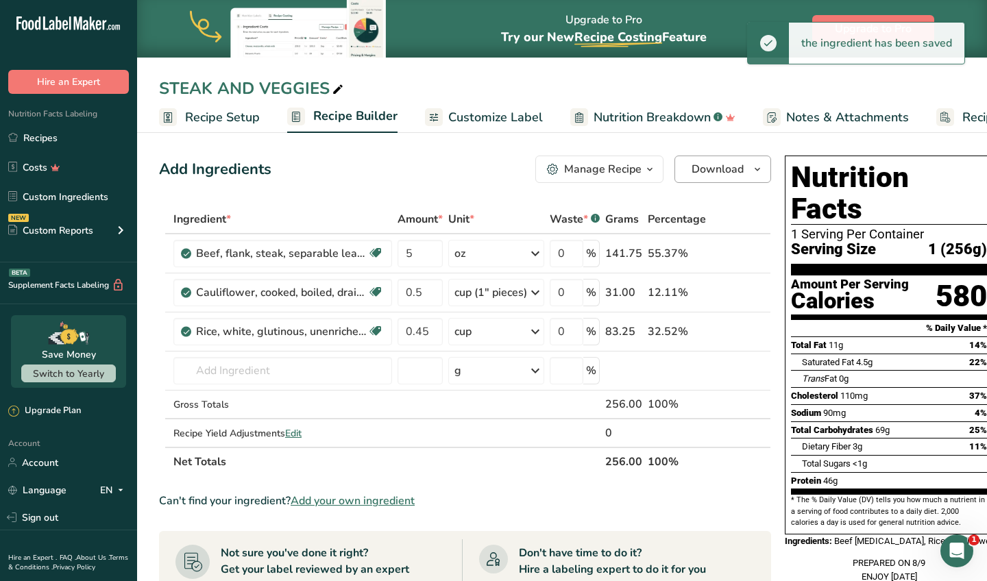
click at [702, 180] on button "Download" at bounding box center [722, 169] width 97 height 27
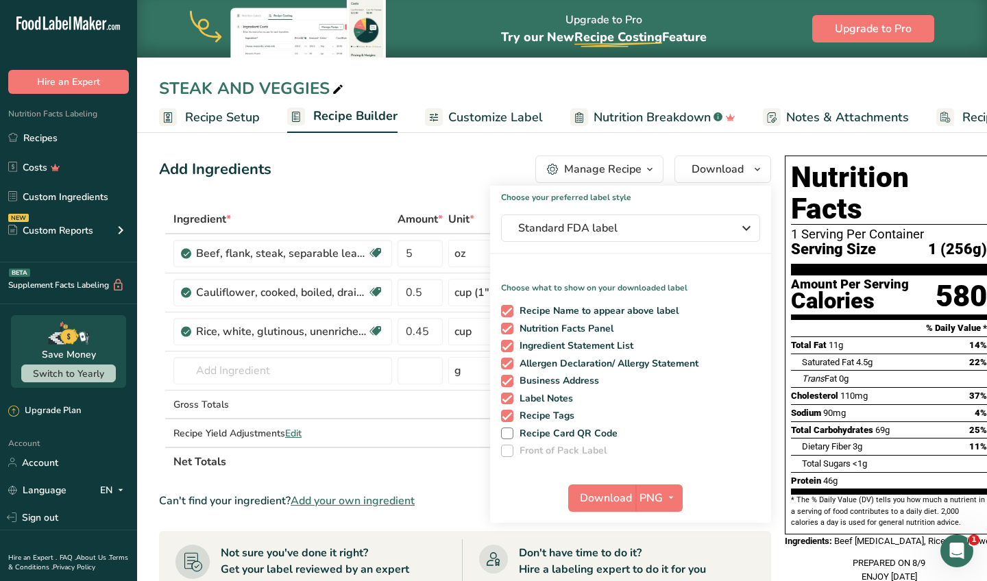
click at [535, 118] on span "Customize Label" at bounding box center [495, 117] width 95 height 18
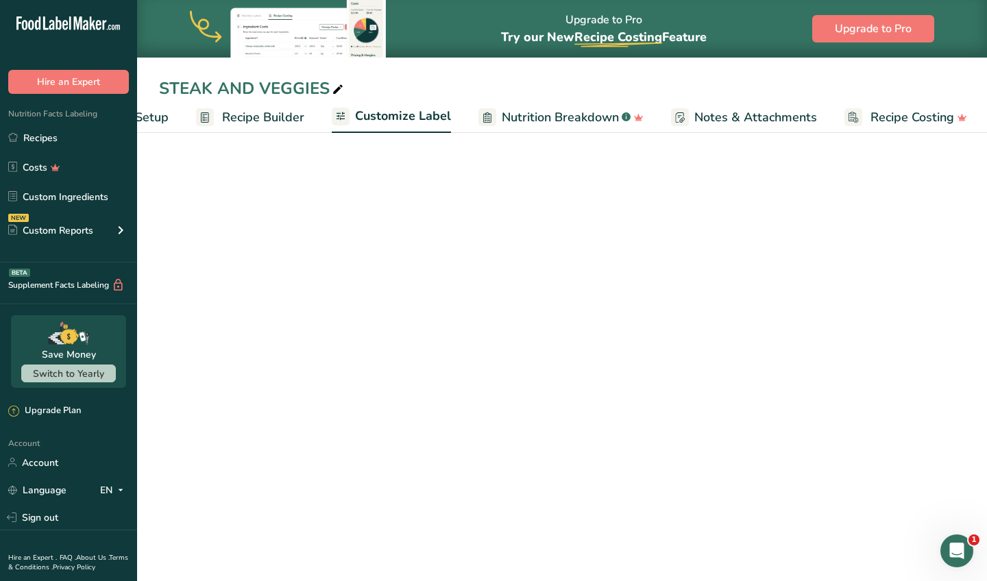
scroll to position [0, 93]
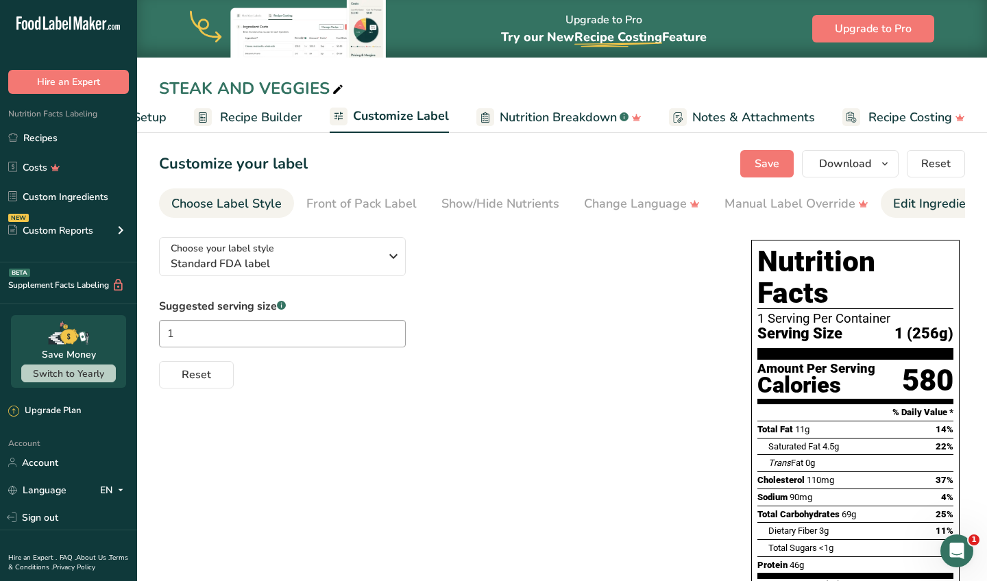
click at [926, 210] on div "Edit Ingredients/Allergens List" at bounding box center [980, 204] width 174 height 18
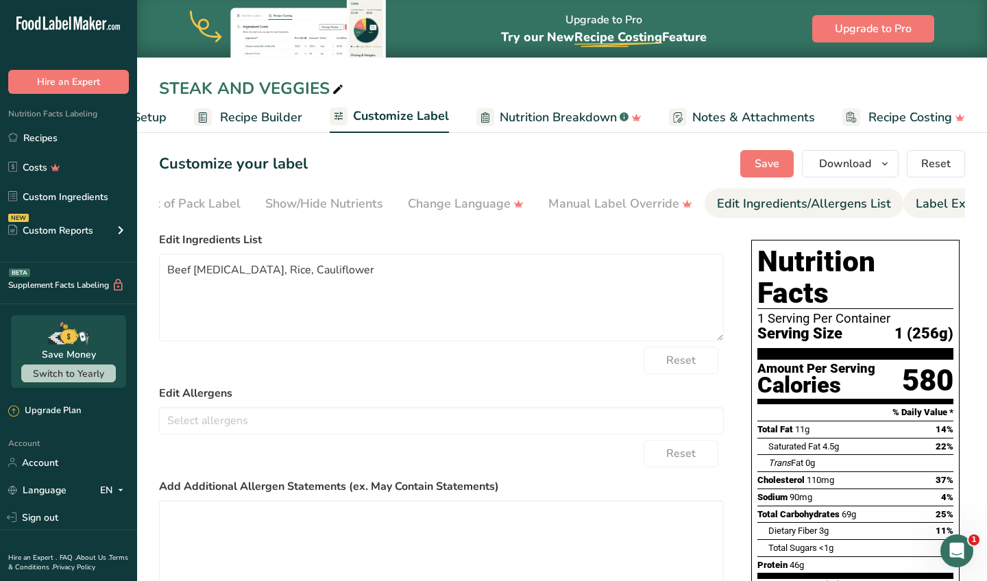
scroll to position [0, 223]
click at [930, 210] on div "Label Extra Info" at bounding box center [914, 204] width 91 height 18
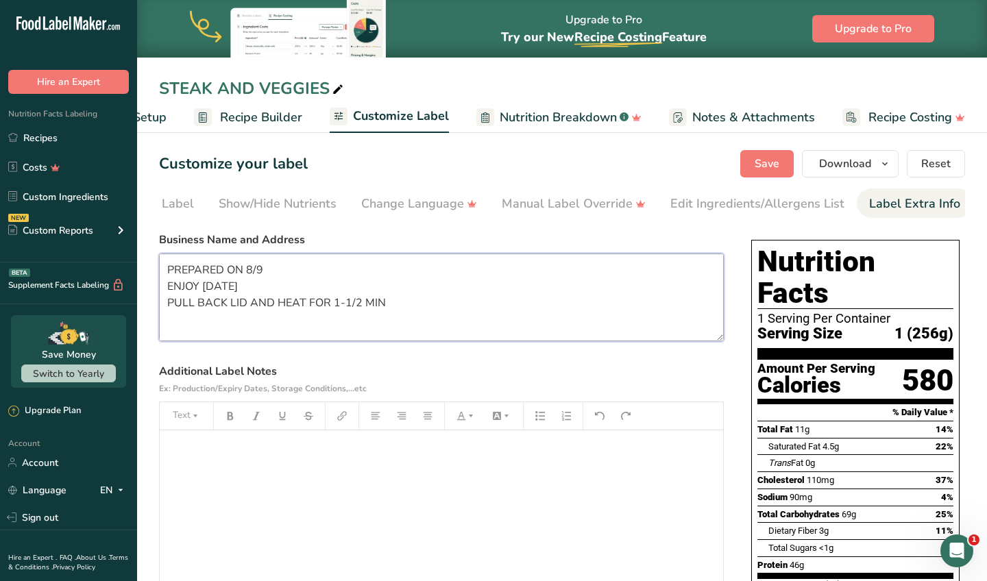
click at [288, 266] on textarea "PREPARED ON 8/9 ENJOY [DATE] PULL BACK LID AND HEAT FOR 1-1/2 MIN CUSTOM PROVIS…" at bounding box center [441, 298] width 565 height 88
type textarea "PREPARED ON 8/24 ENJOY [DATE] PULL BACK LID AND HEAT FOR 1-1/2 MIN CUSTOM PROVI…"
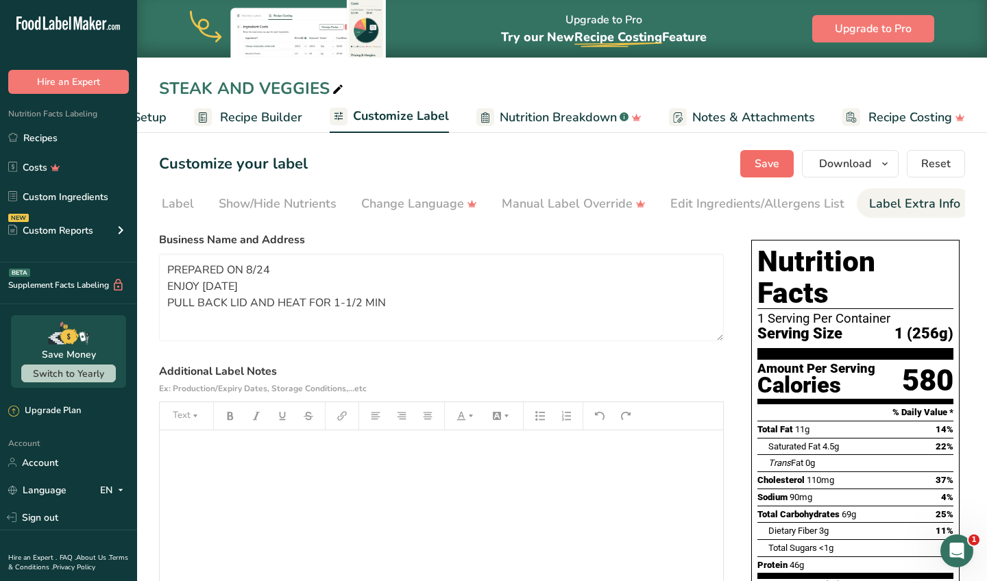
click at [770, 174] on button "Save" at bounding box center [766, 163] width 53 height 27
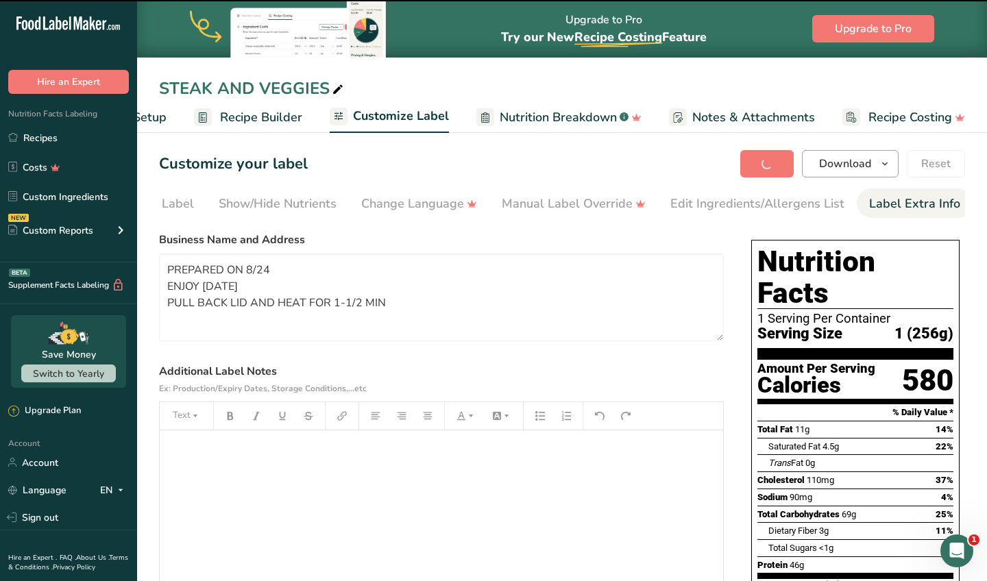
click at [826, 172] on button "Download" at bounding box center [850, 163] width 97 height 27
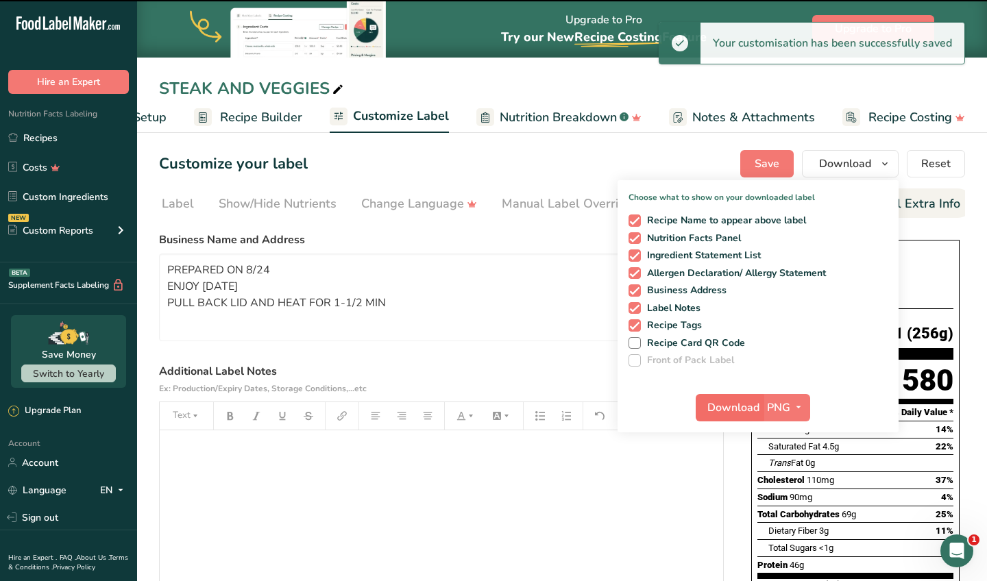
click at [721, 406] on span "Download" at bounding box center [733, 407] width 52 height 16
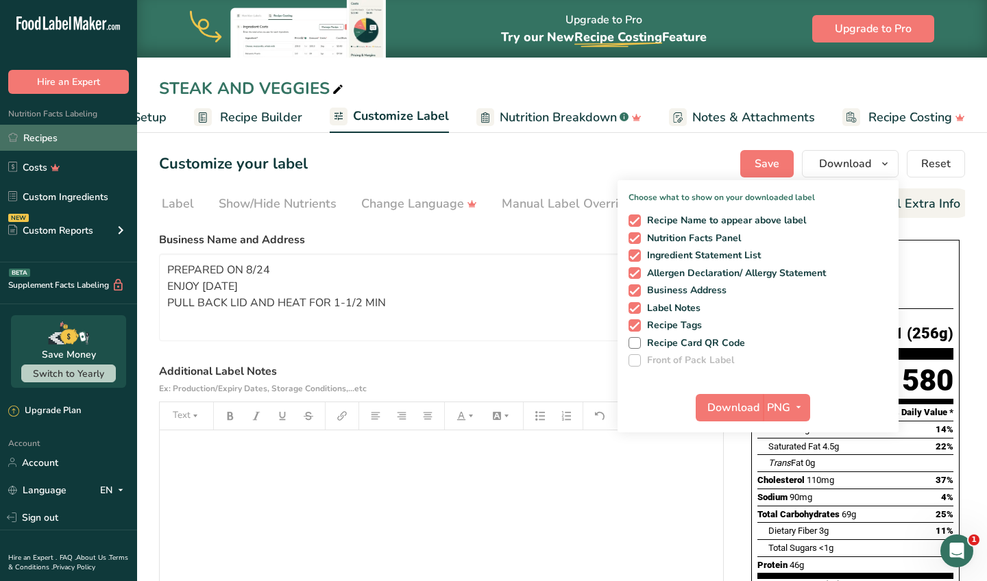
click at [69, 147] on link "Recipes" at bounding box center [68, 138] width 137 height 26
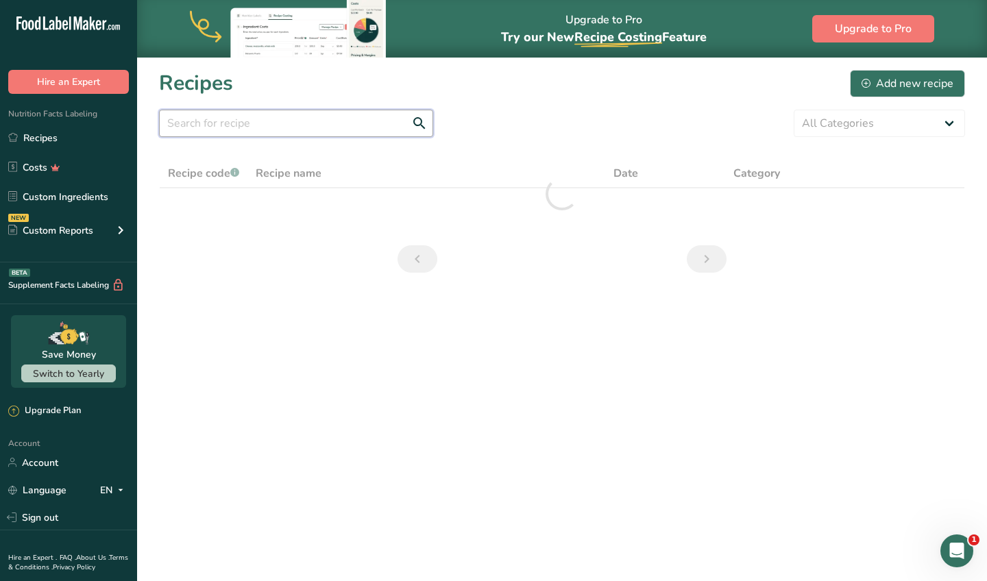
click at [308, 125] on input "text" at bounding box center [296, 123] width 274 height 27
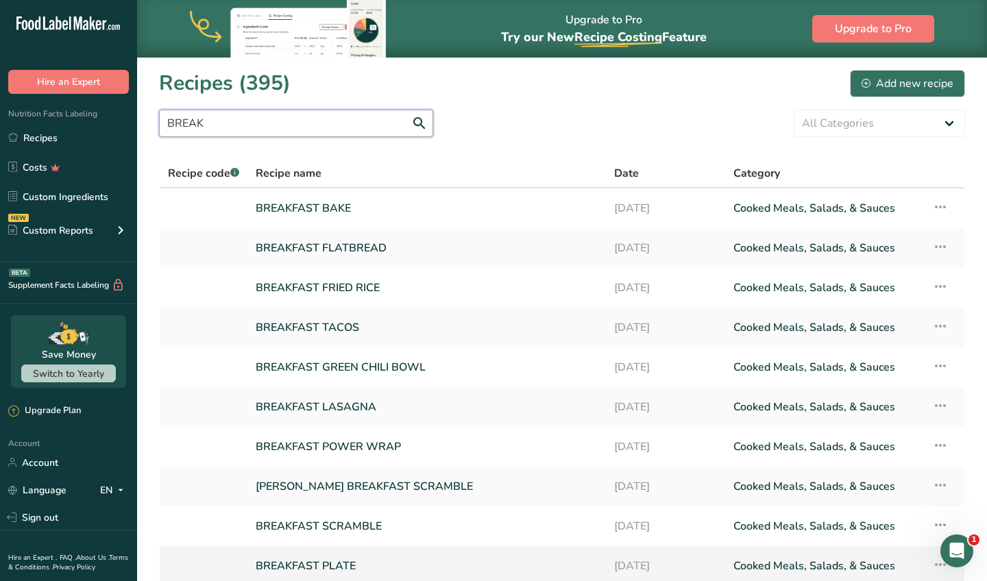
type input "BREAK"
click at [349, 565] on link "BREAKFAST PLATE" at bounding box center [427, 566] width 342 height 29
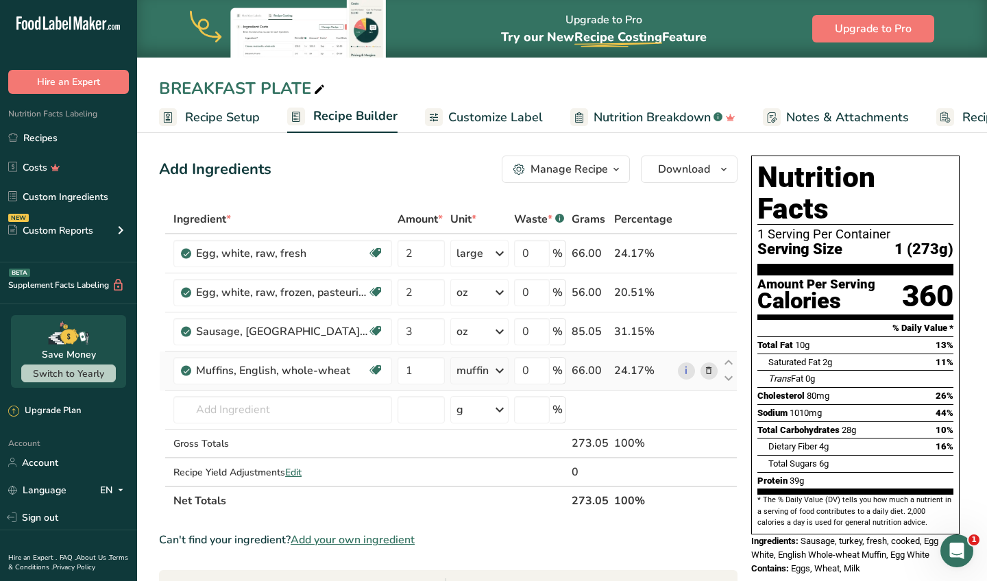
click at [710, 373] on icon at bounding box center [709, 371] width 10 height 14
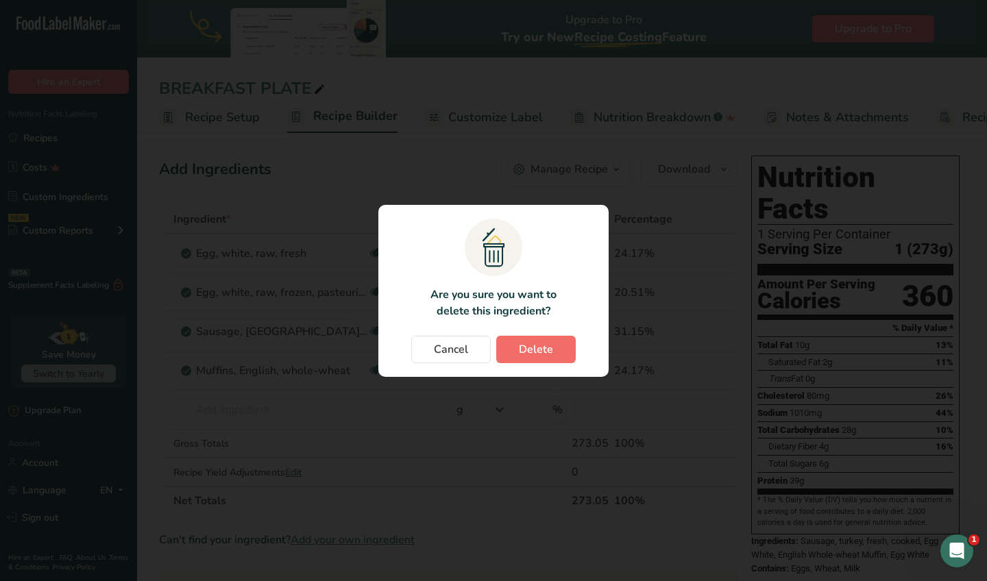
click at [512, 348] on button "Delete" at bounding box center [535, 349] width 79 height 27
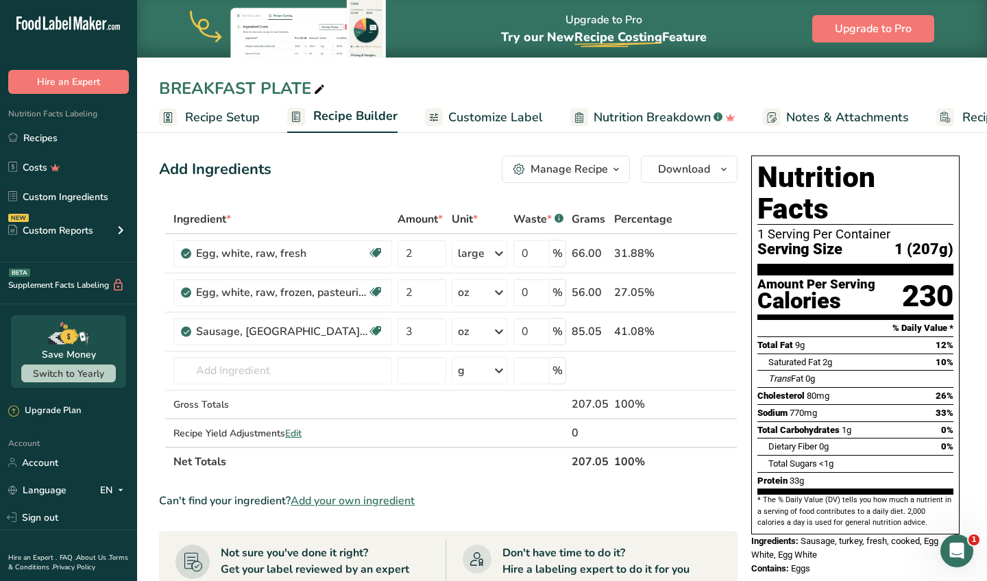
click at [495, 113] on span "Customize Label" at bounding box center [495, 117] width 95 height 18
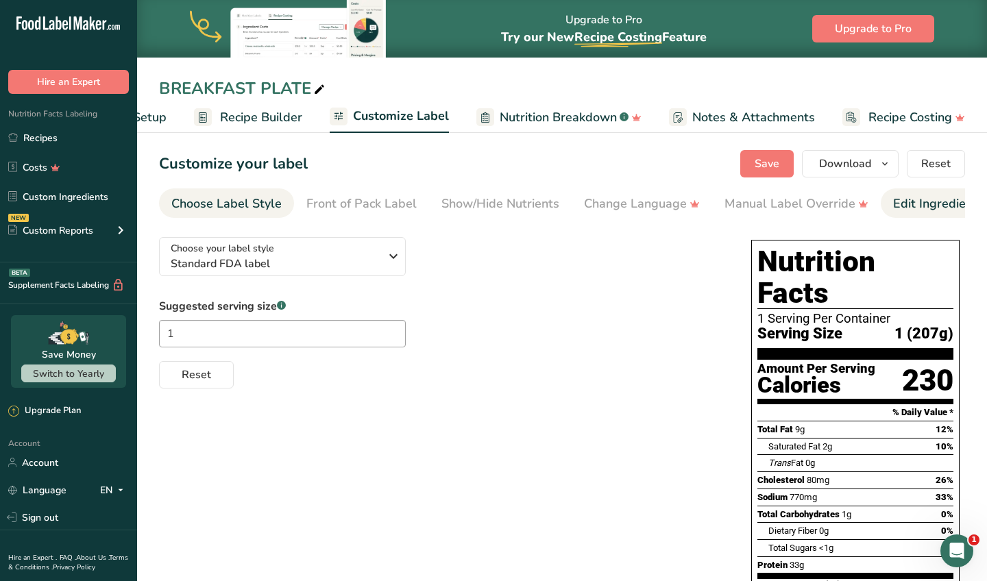
click at [925, 200] on div "Edit Ingredients/Allergens List" at bounding box center [980, 204] width 174 height 18
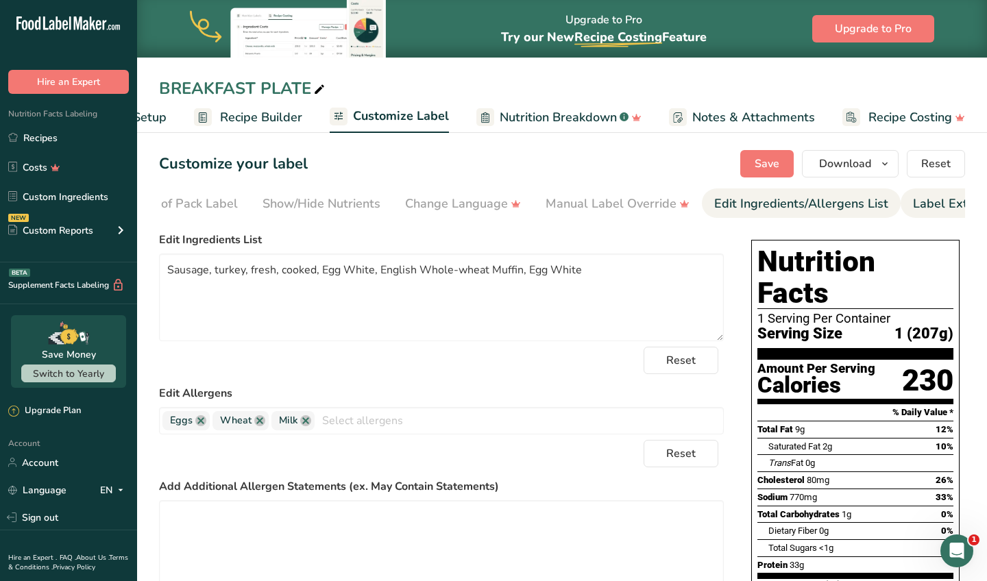
scroll to position [0, 223]
click at [937, 201] on div "Label Extra Info" at bounding box center [914, 204] width 91 height 18
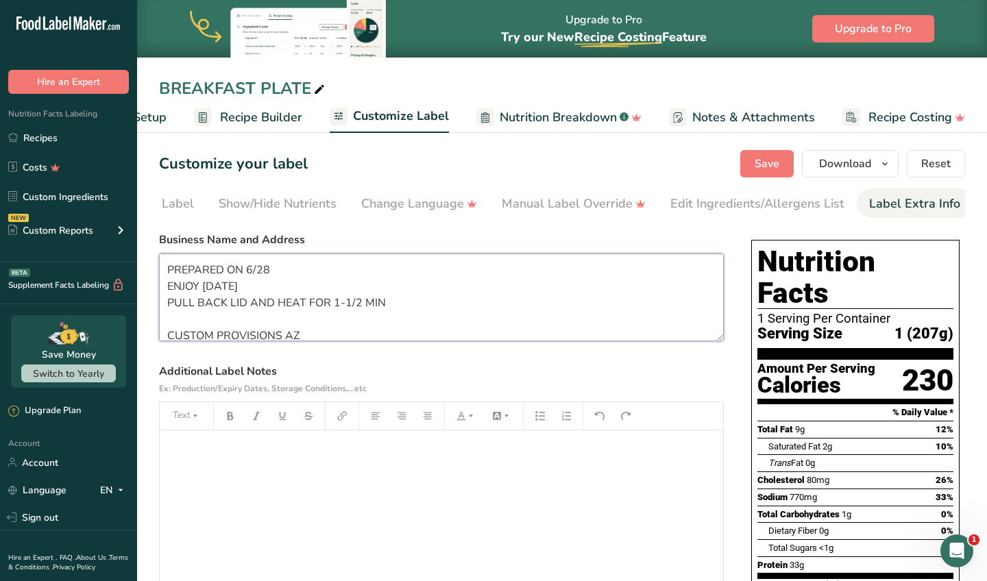
click at [273, 273] on textarea "PREPARED ON 6/28 ENJOY [DATE] PULL BACK LID AND HEAT FOR 1-1/2 MIN CUSTOM PROVI…" at bounding box center [441, 298] width 565 height 88
type textarea "PREPARED ON 8/24 ENJOY [DATE] PULL BACK LID AND HEAT FOR 1-1/2 MIN CUSTOM PROVI…"
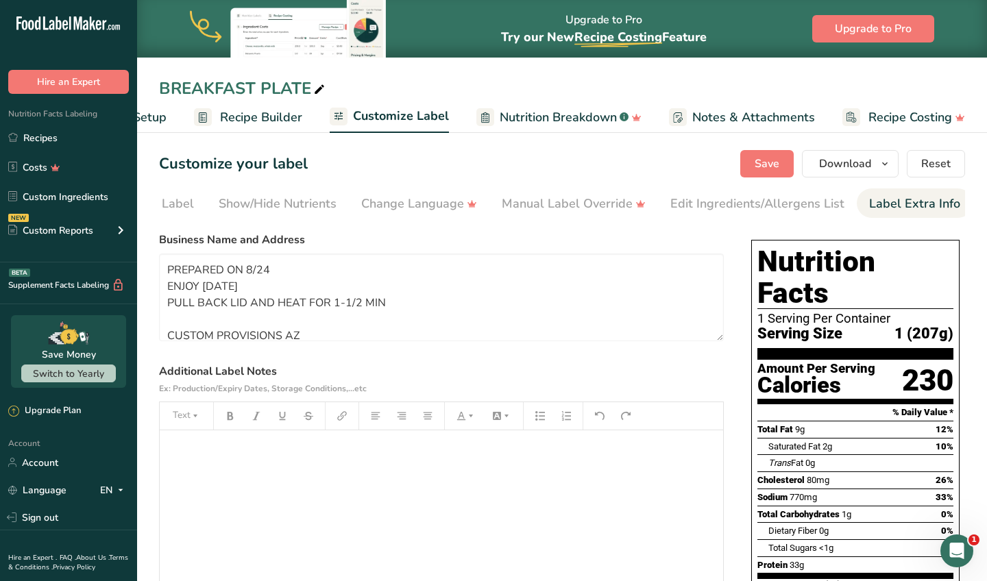
click at [769, 146] on section "Customize your label Save Download Choose what to show on your downloaded label…" at bounding box center [562, 501] width 850 height 747
click at [795, 168] on div "Save Download Choose what to show on your downloaded label Recipe Name to appea…" at bounding box center [852, 163] width 225 height 27
click at [776, 161] on span "Save" at bounding box center [766, 164] width 25 height 16
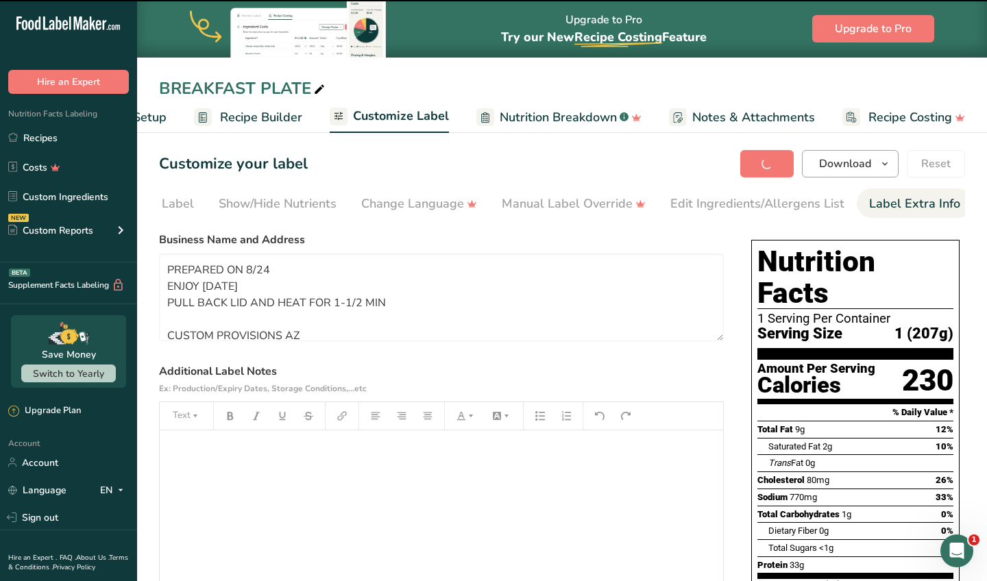
click at [830, 162] on span "Download" at bounding box center [845, 164] width 52 height 16
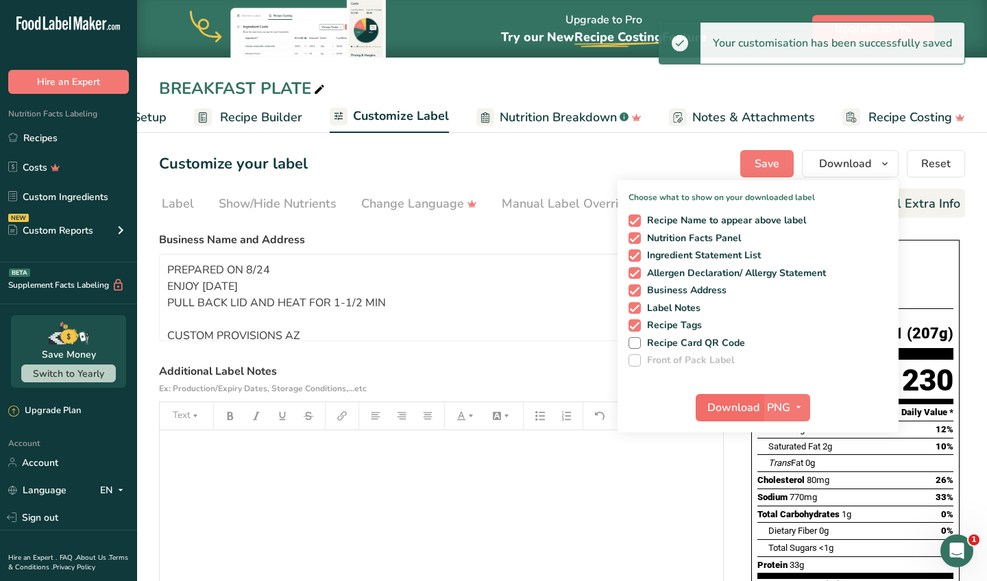
click at [733, 407] on span "Download" at bounding box center [733, 407] width 52 height 16
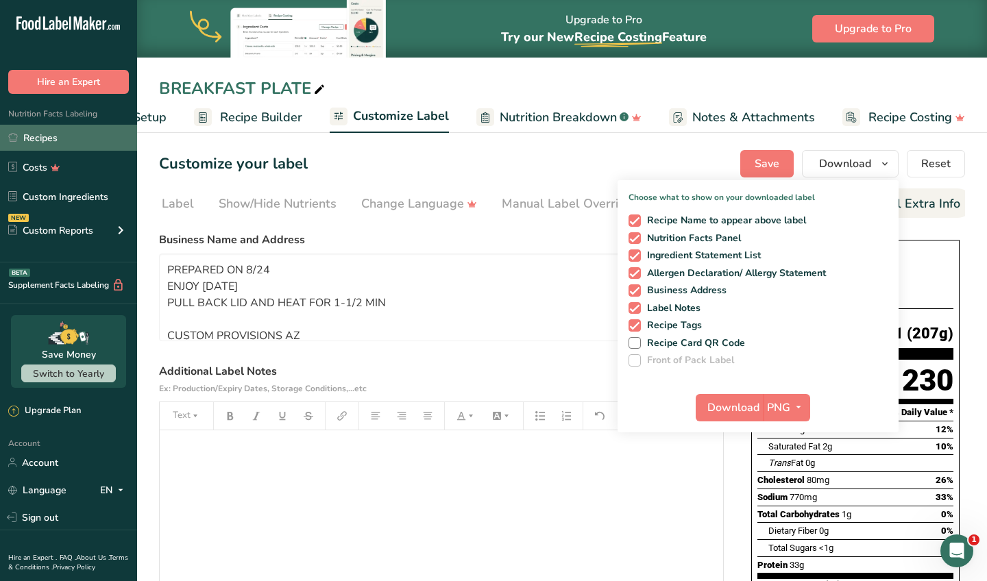
click at [79, 134] on link "Recipes" at bounding box center [68, 138] width 137 height 26
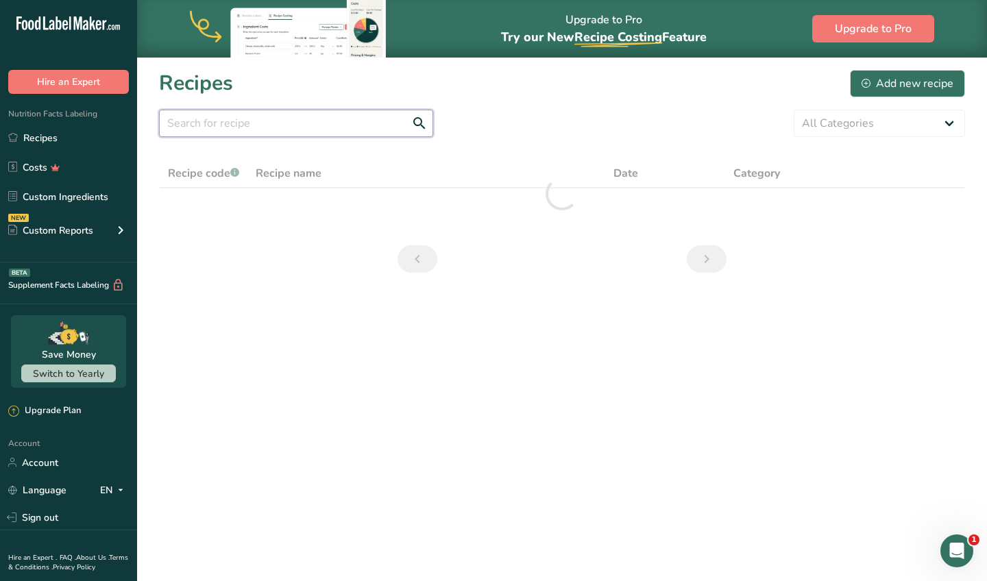
click at [302, 117] on input "text" at bounding box center [296, 123] width 274 height 27
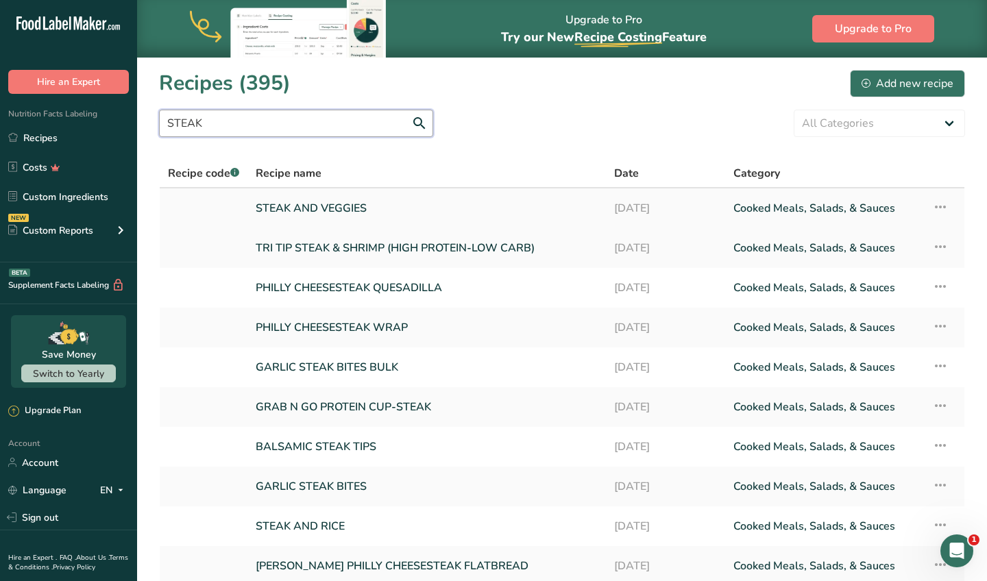
type input "STEAK"
click at [358, 215] on link "STEAK AND VEGGIES" at bounding box center [427, 208] width 342 height 29
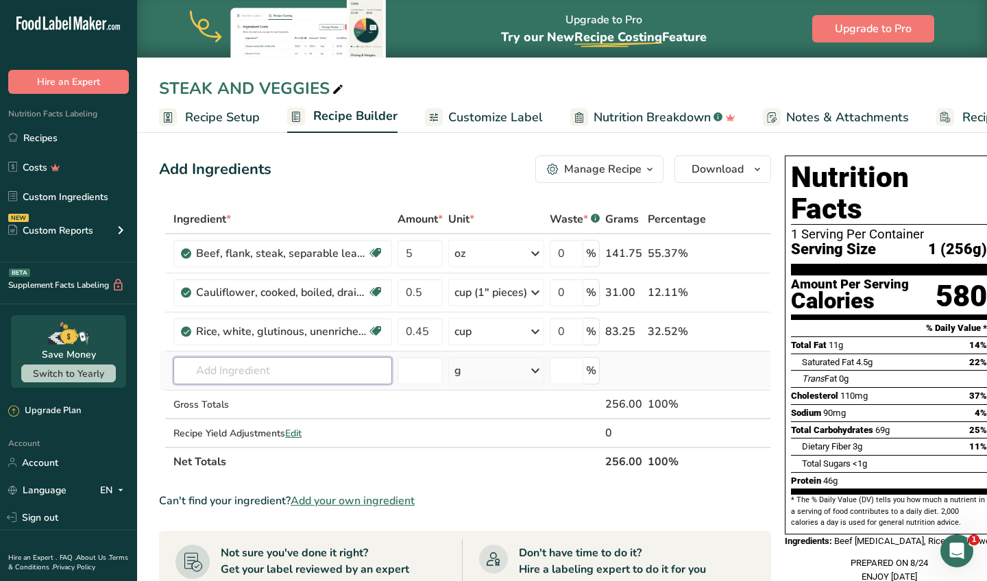
click at [317, 366] on input "text" at bounding box center [282, 370] width 219 height 27
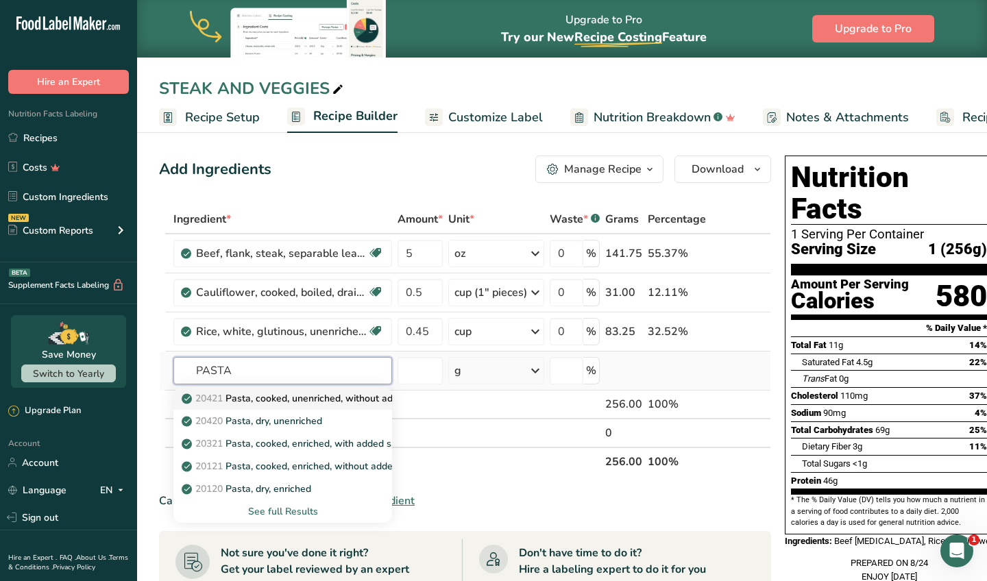
type input "PASTA"
click at [332, 405] on p "20421 Pasta, cooked, unenriched, without added salt" at bounding box center [306, 398] width 244 height 14
type input "Pasta, cooked, unenriched, without added salt"
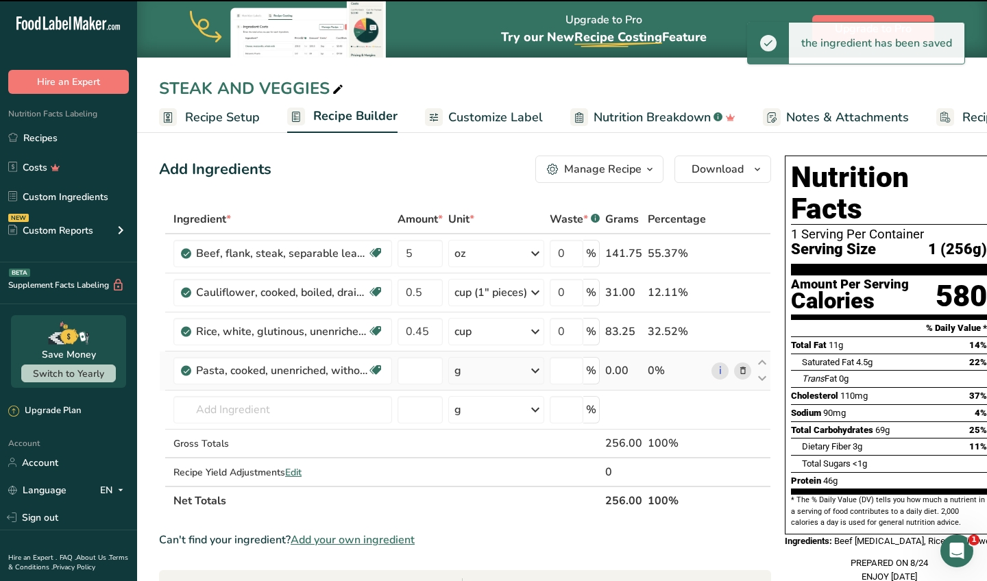
type input "0"
click at [741, 332] on icon at bounding box center [743, 332] width 10 height 14
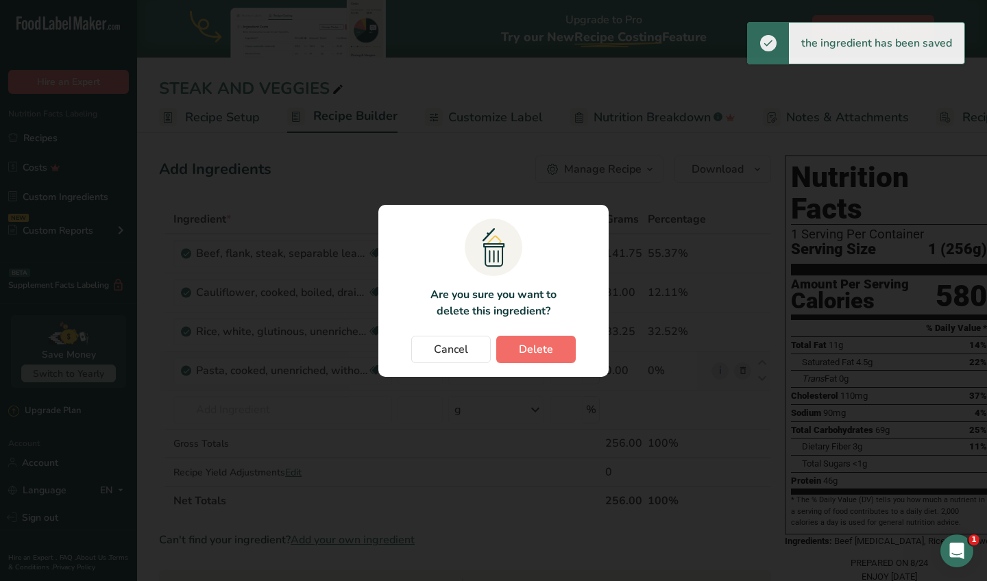
click at [539, 352] on span "Delete" at bounding box center [536, 349] width 34 height 16
type input "0"
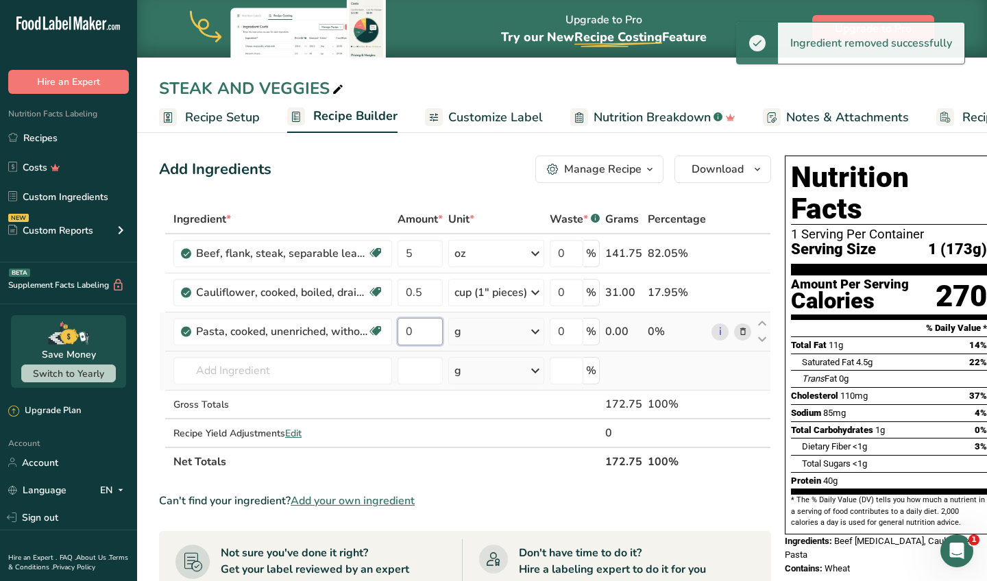
click at [433, 328] on input "0" at bounding box center [419, 331] width 45 height 27
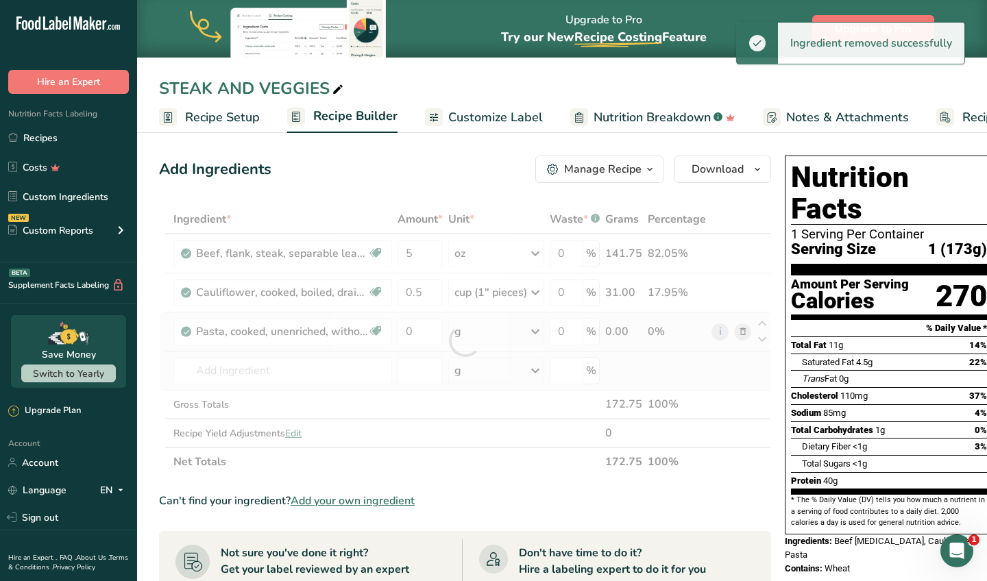
click at [478, 331] on div "Ingredient * Amount * Unit * Waste * .a-a{fill:#347362;}.b-a{fill:#fff;} Grams …" at bounding box center [465, 340] width 612 height 271
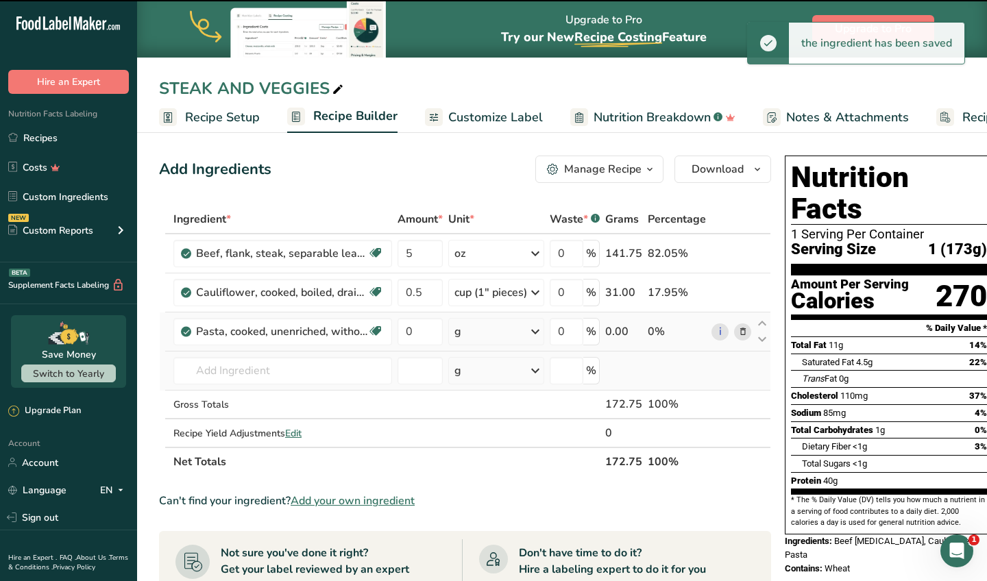
click at [482, 334] on div "g" at bounding box center [496, 331] width 96 height 27
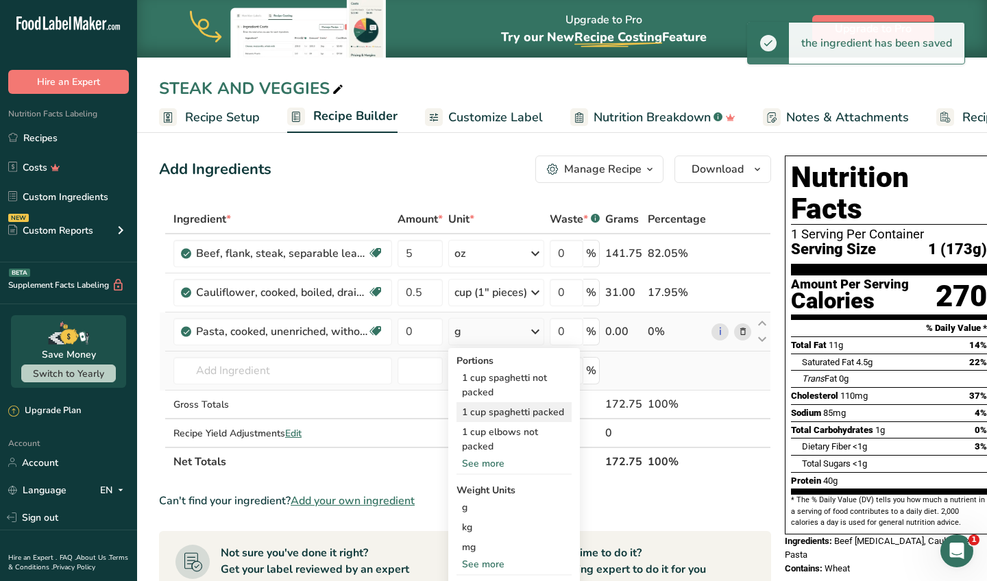
click at [495, 408] on div "1 cup spaghetti packed" at bounding box center [513, 412] width 115 height 20
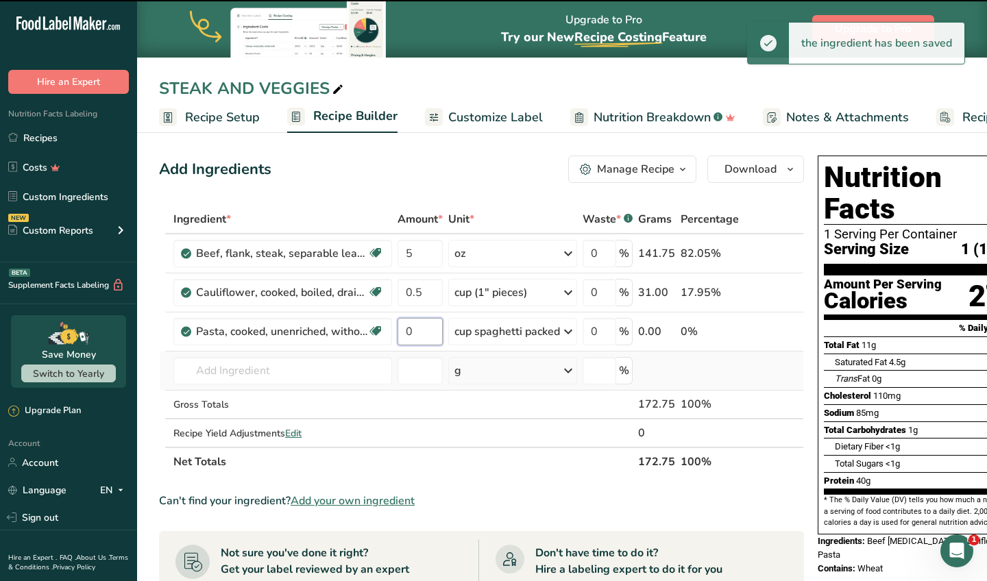
click at [426, 328] on input "0" at bounding box center [419, 331] width 45 height 27
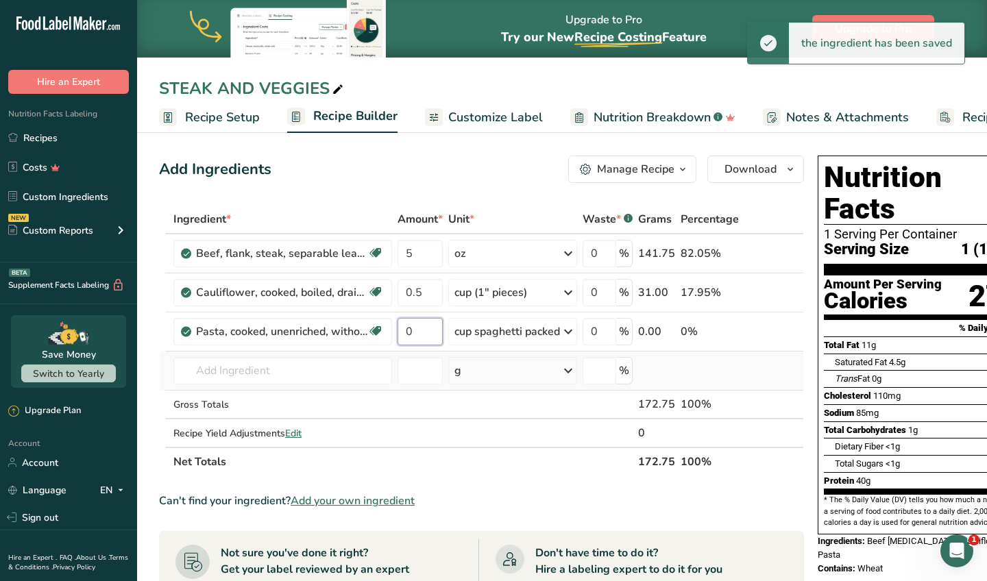
click at [426, 328] on input "0" at bounding box center [419, 331] width 45 height 27
click at [492, 167] on div "Add Ingredients Manage Recipe Delete Recipe Duplicate Recipe Scale Recipe Save …" at bounding box center [481, 169] width 645 height 27
click at [436, 328] on input "0.5" at bounding box center [419, 331] width 45 height 27
type input "1"
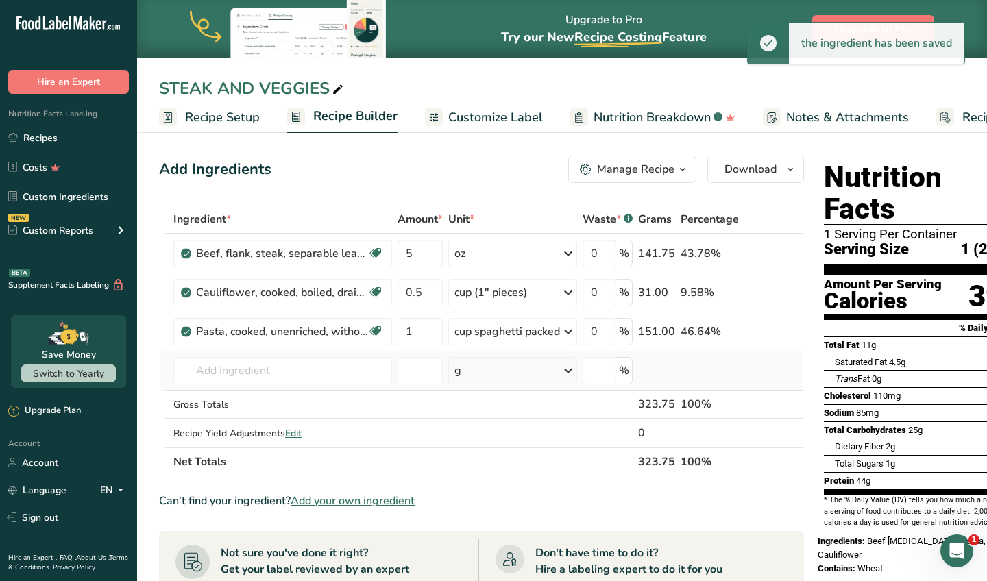
click at [449, 148] on section "Add Ingredients Manage Recipe Delete Recipe Duplicate Recipe Scale Recipe Save …" at bounding box center [562, 544] width 850 height 832
click at [489, 118] on span "Customize Label" at bounding box center [495, 117] width 95 height 18
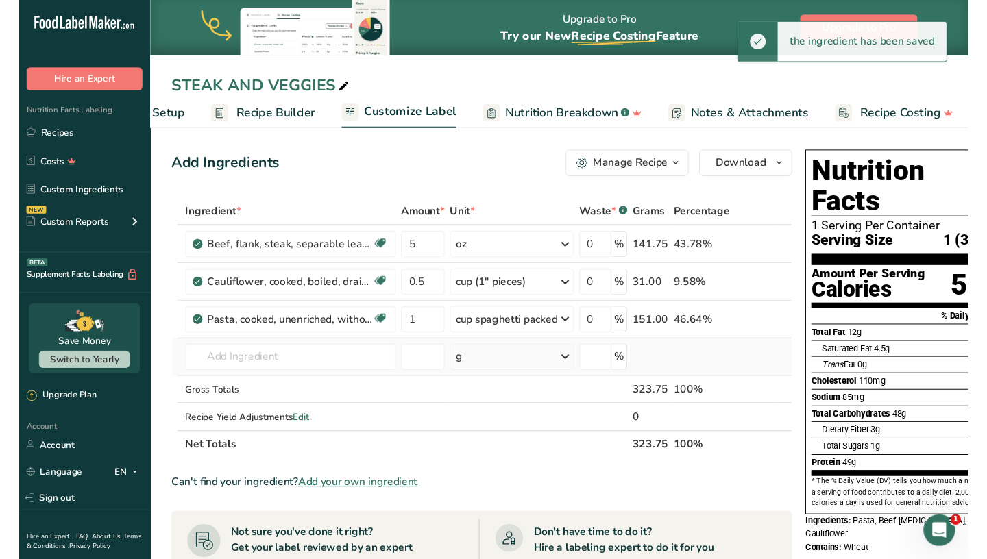
scroll to position [0, 93]
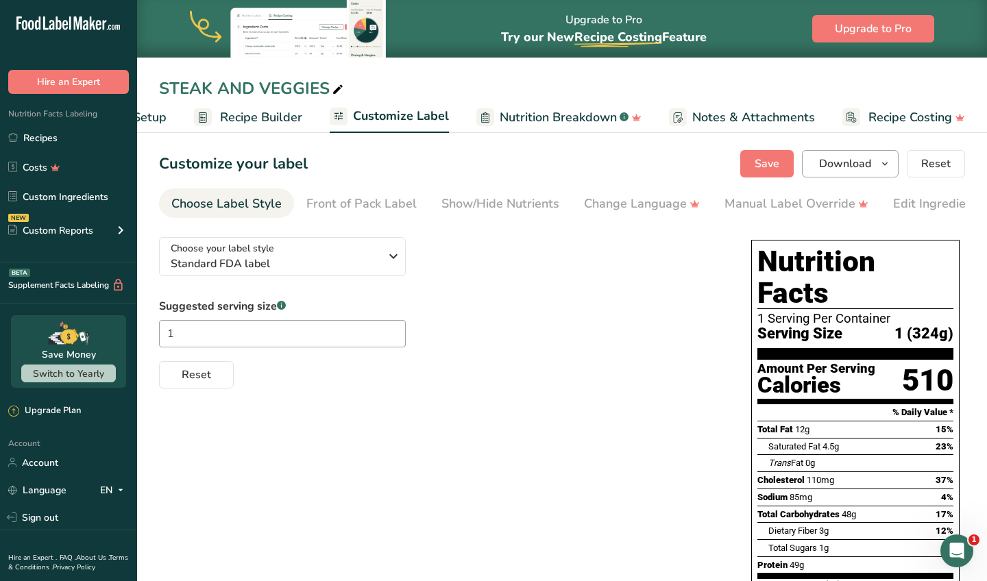
click at [835, 173] on button "Download" at bounding box center [850, 163] width 97 height 27
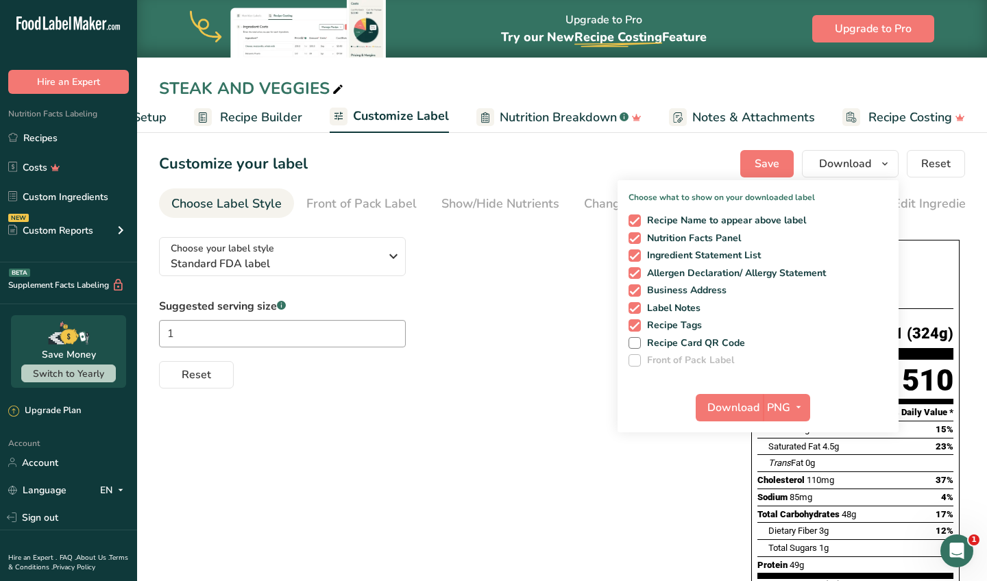
click at [582, 176] on div "Customize your label Save Download Choose what to show on your downloaded label…" at bounding box center [562, 163] width 806 height 27
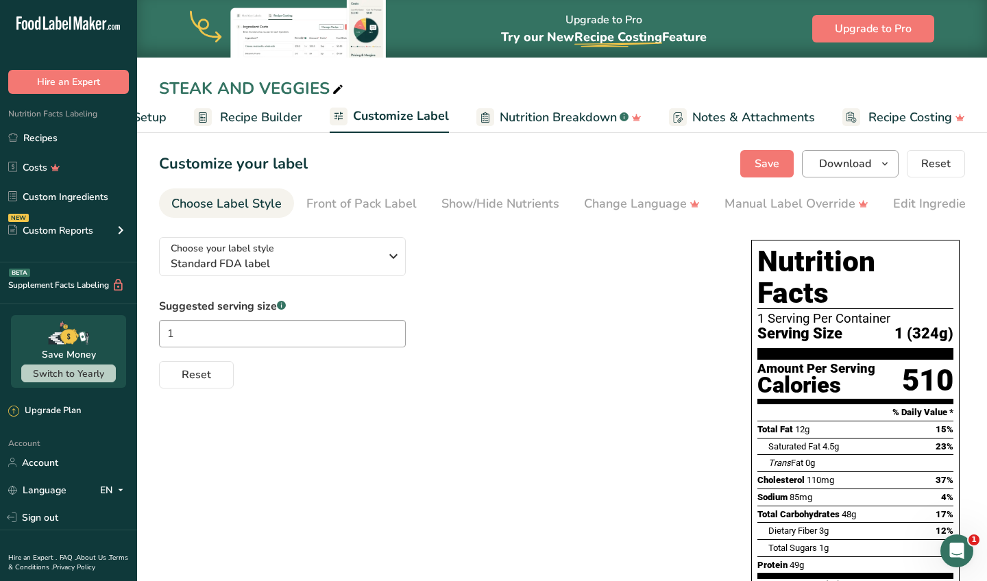
click at [830, 152] on button "Download" at bounding box center [850, 163] width 97 height 27
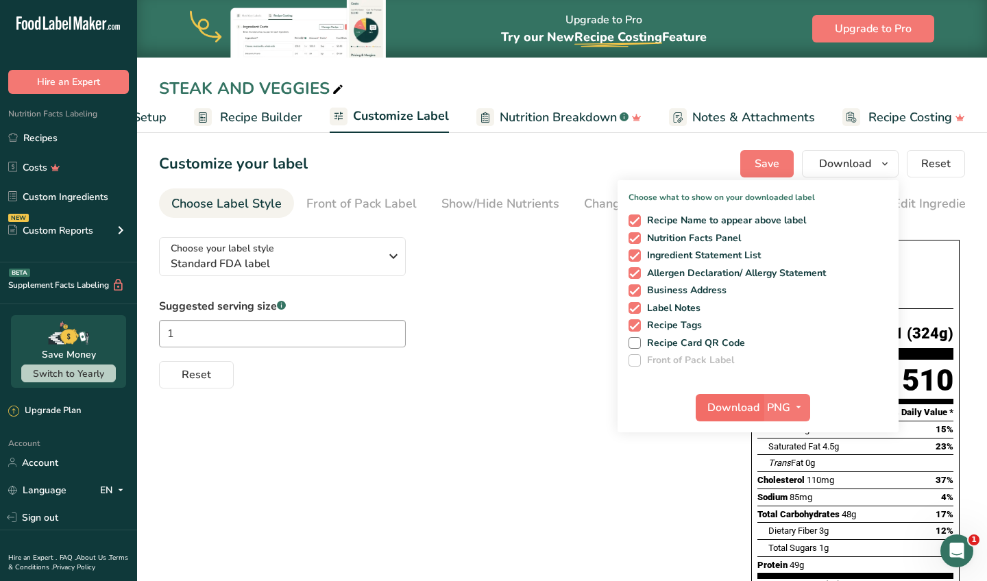
click at [732, 403] on span "Download" at bounding box center [733, 407] width 52 height 16
